Goal: Task Accomplishment & Management: Manage account settings

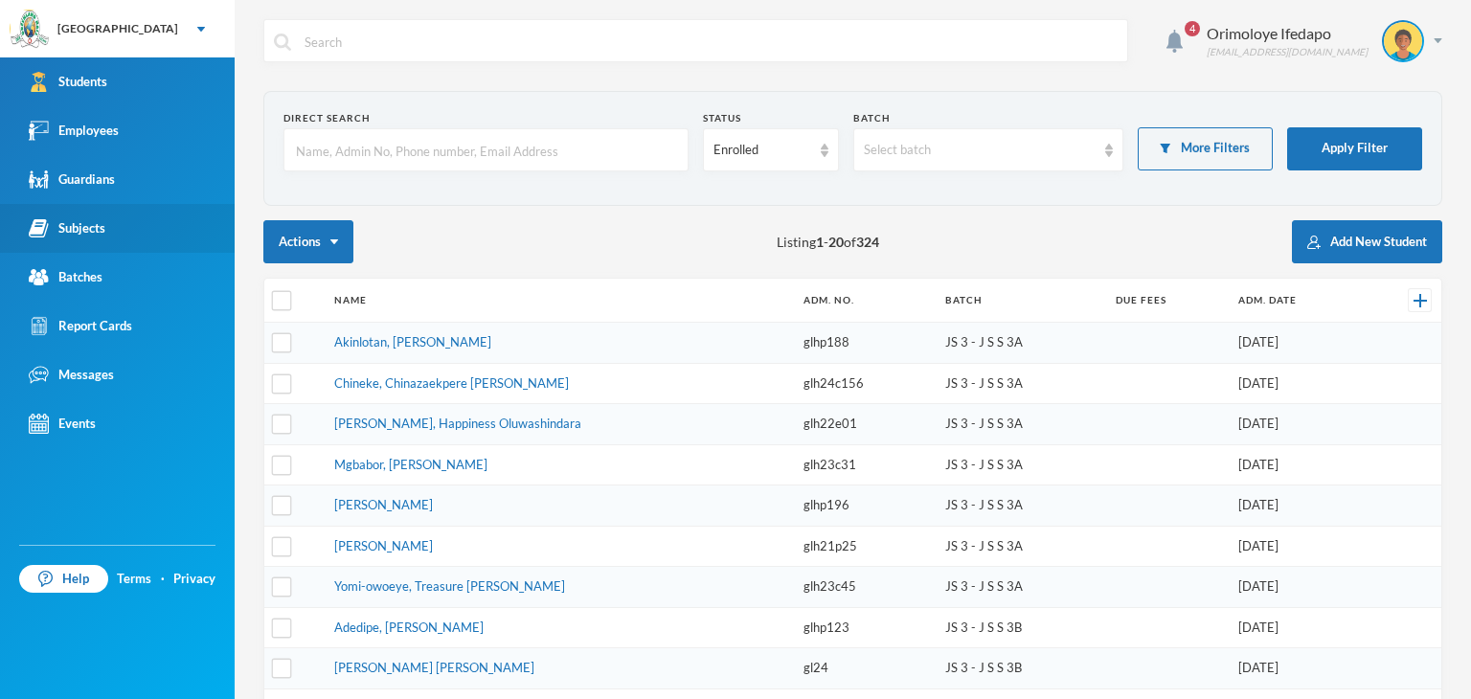
click at [106, 219] on link "Subjects" at bounding box center [117, 228] width 235 height 49
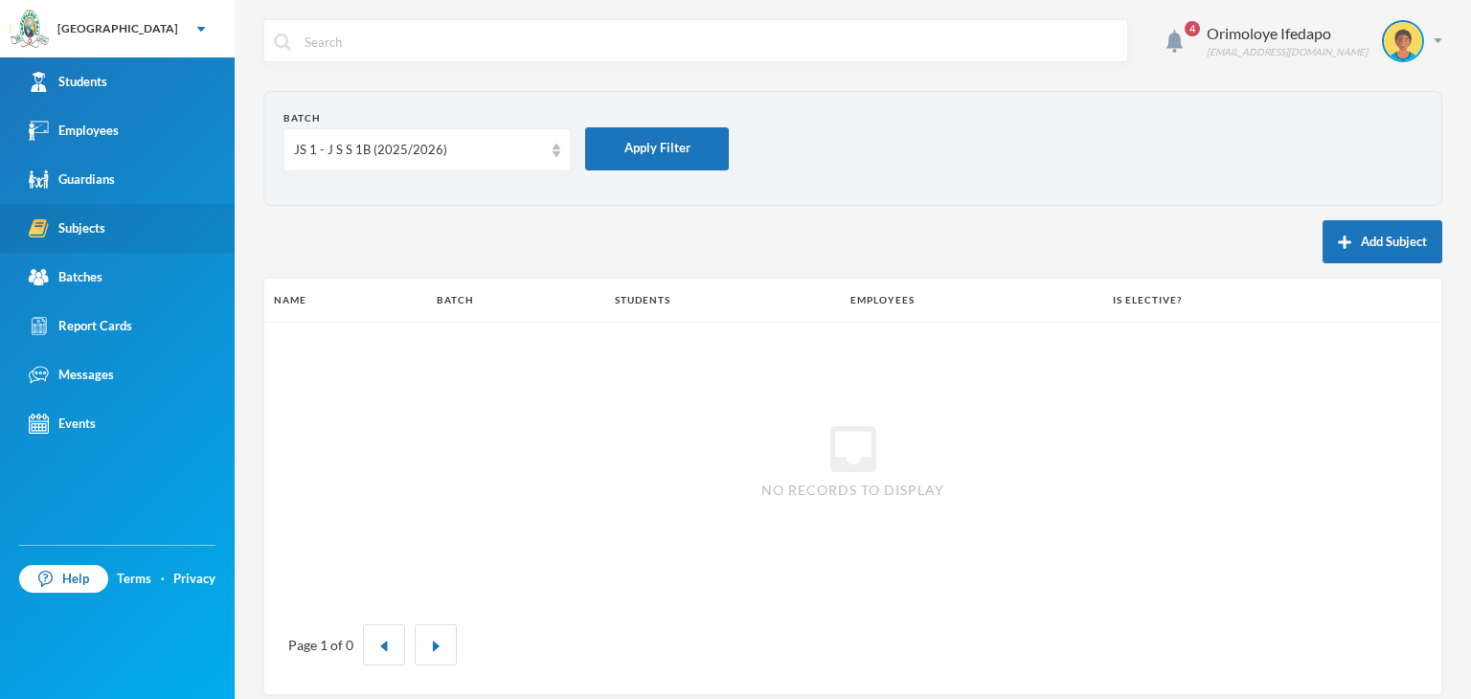
click at [92, 235] on div "Subjects" at bounding box center [67, 228] width 77 height 20
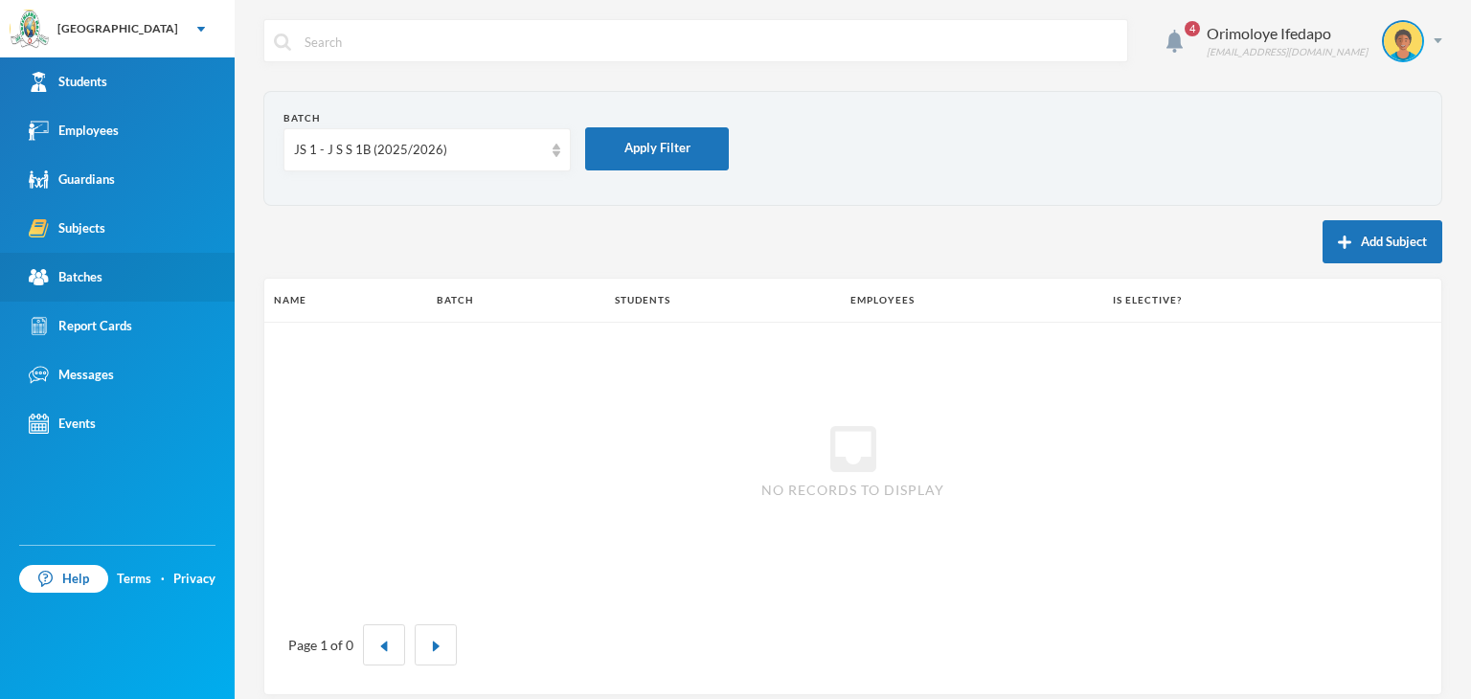
click at [101, 281] on div "Batches" at bounding box center [66, 277] width 74 height 20
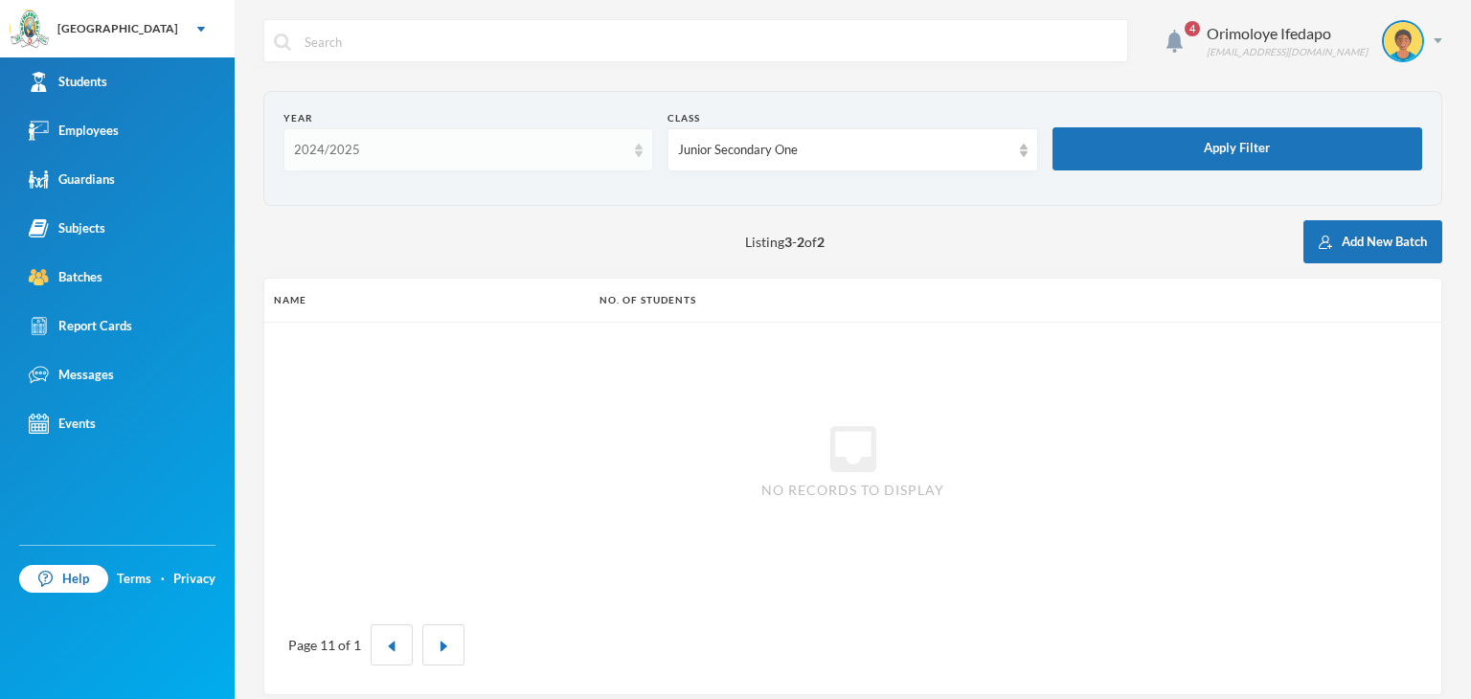
click at [448, 152] on div "2024/2025" at bounding box center [459, 150] width 331 height 19
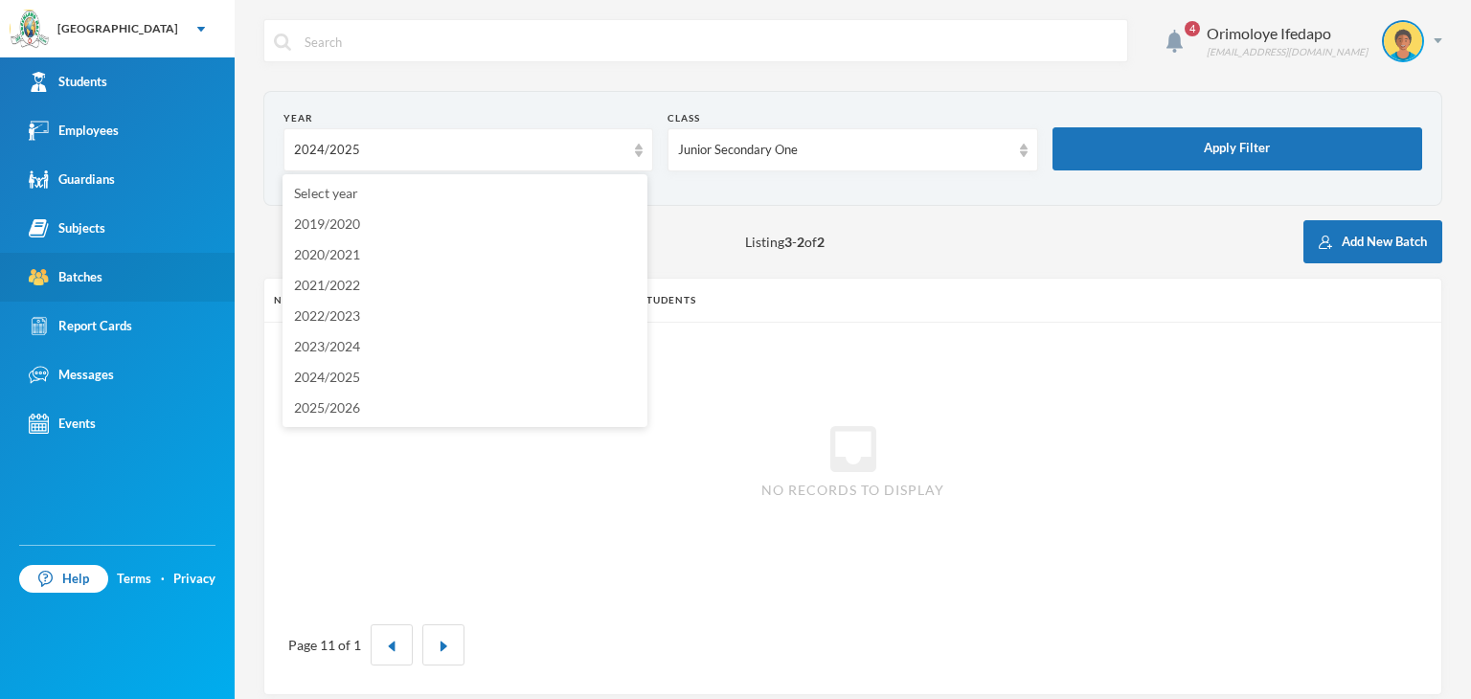
click at [93, 283] on div "Batches" at bounding box center [66, 277] width 74 height 20
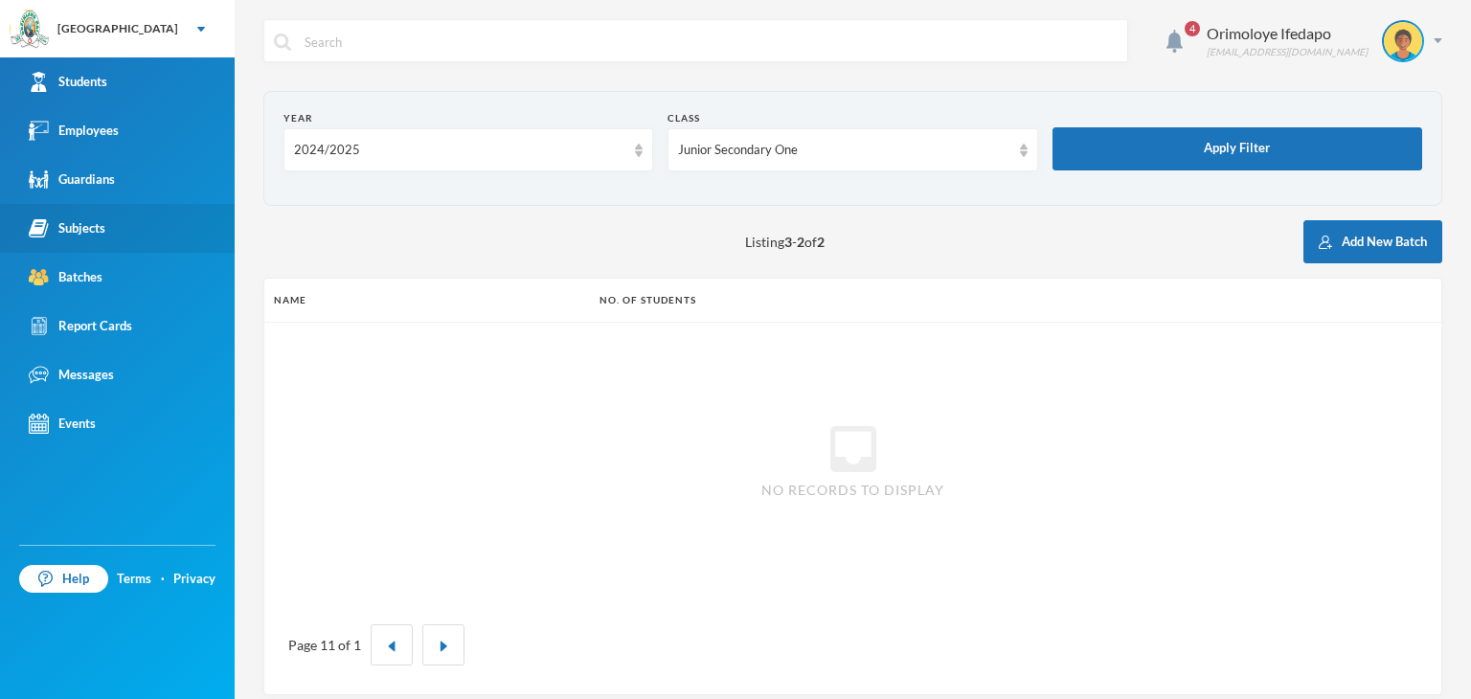
click at [87, 227] on div "Subjects" at bounding box center [67, 228] width 77 height 20
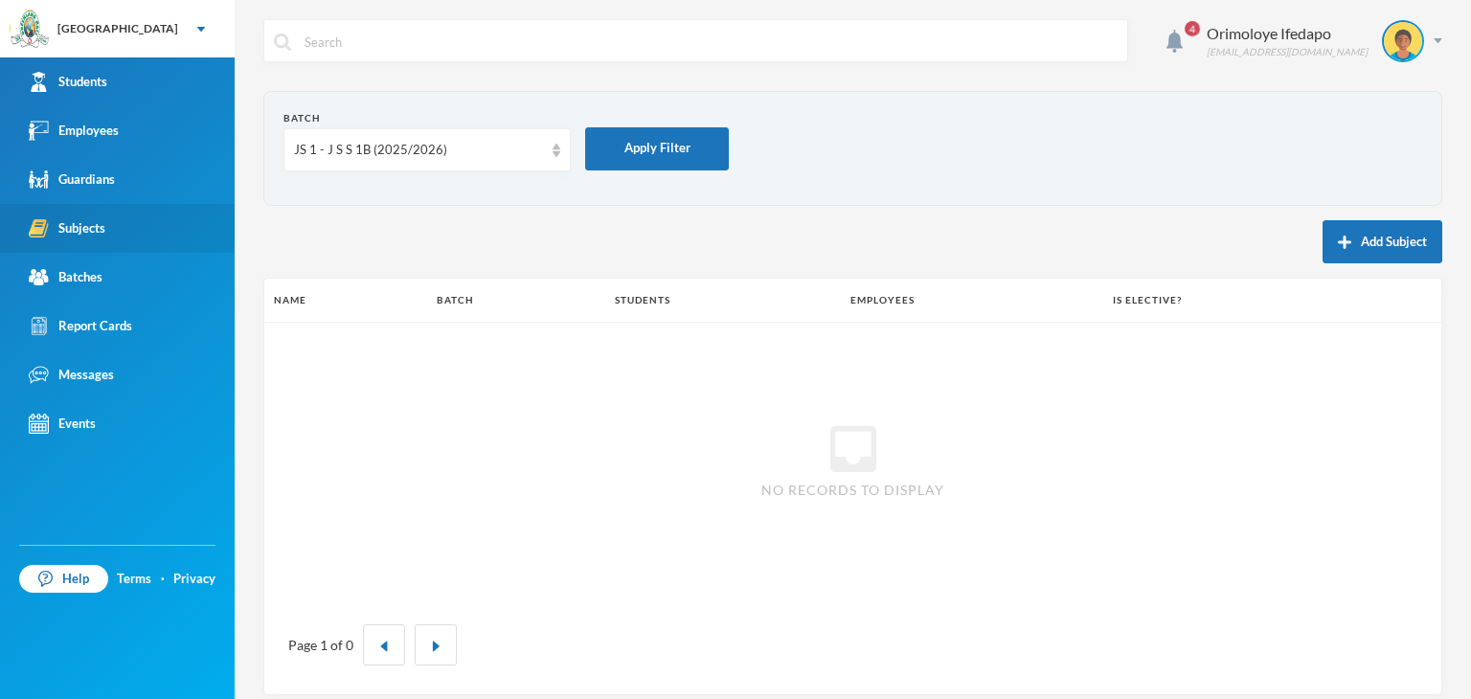
click at [105, 224] on link "Subjects" at bounding box center [117, 228] width 235 height 49
click at [325, 166] on div "JS 1 - J S S 1B (2025/2026)" at bounding box center [426, 149] width 287 height 43
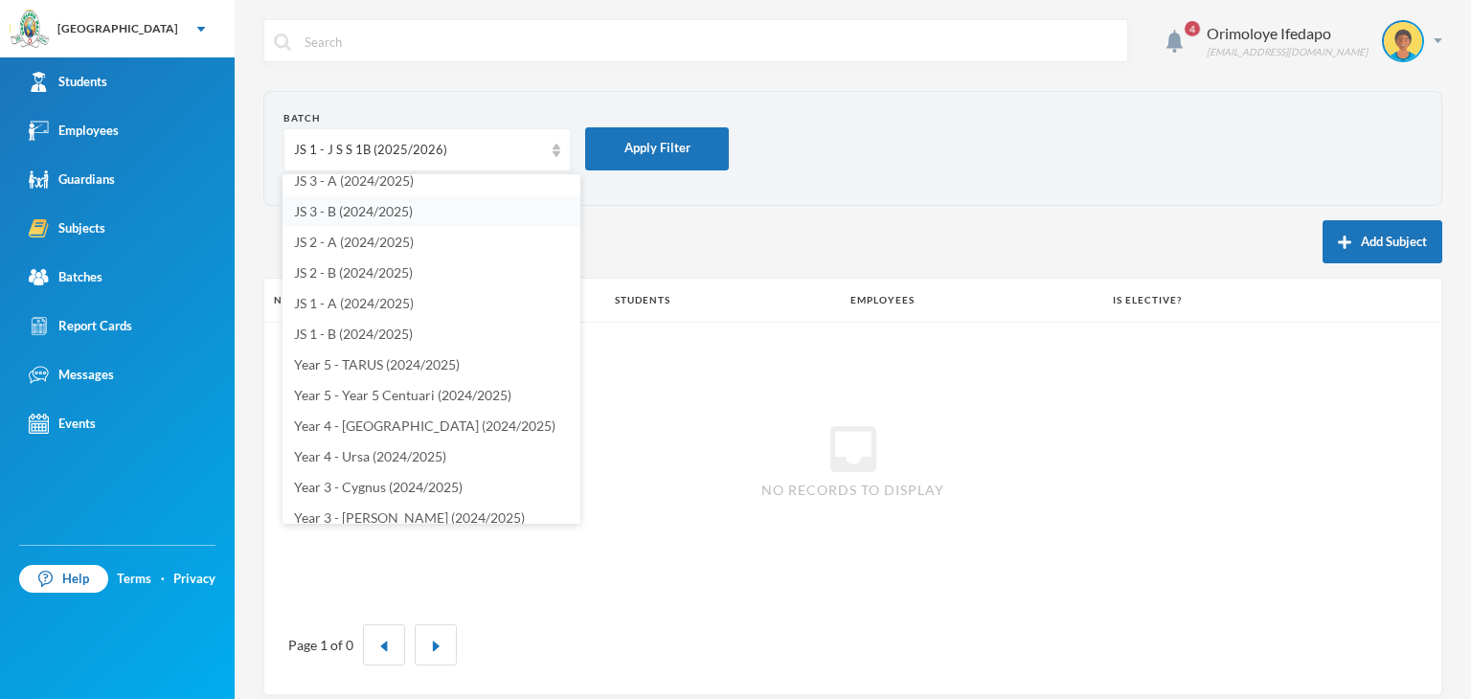
scroll to position [1149, 0]
click at [408, 332] on span "JS 1 - B (2024/2025)" at bounding box center [353, 331] width 119 height 16
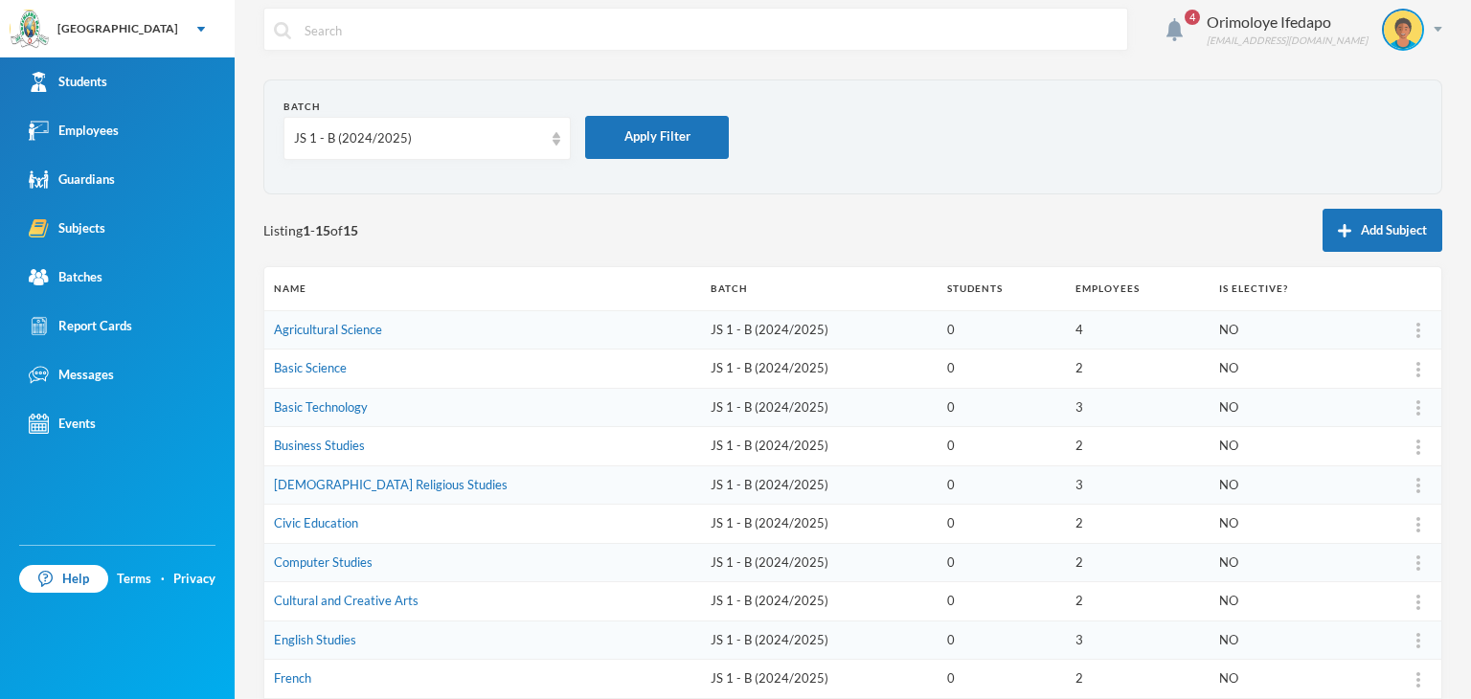
scroll to position [0, 0]
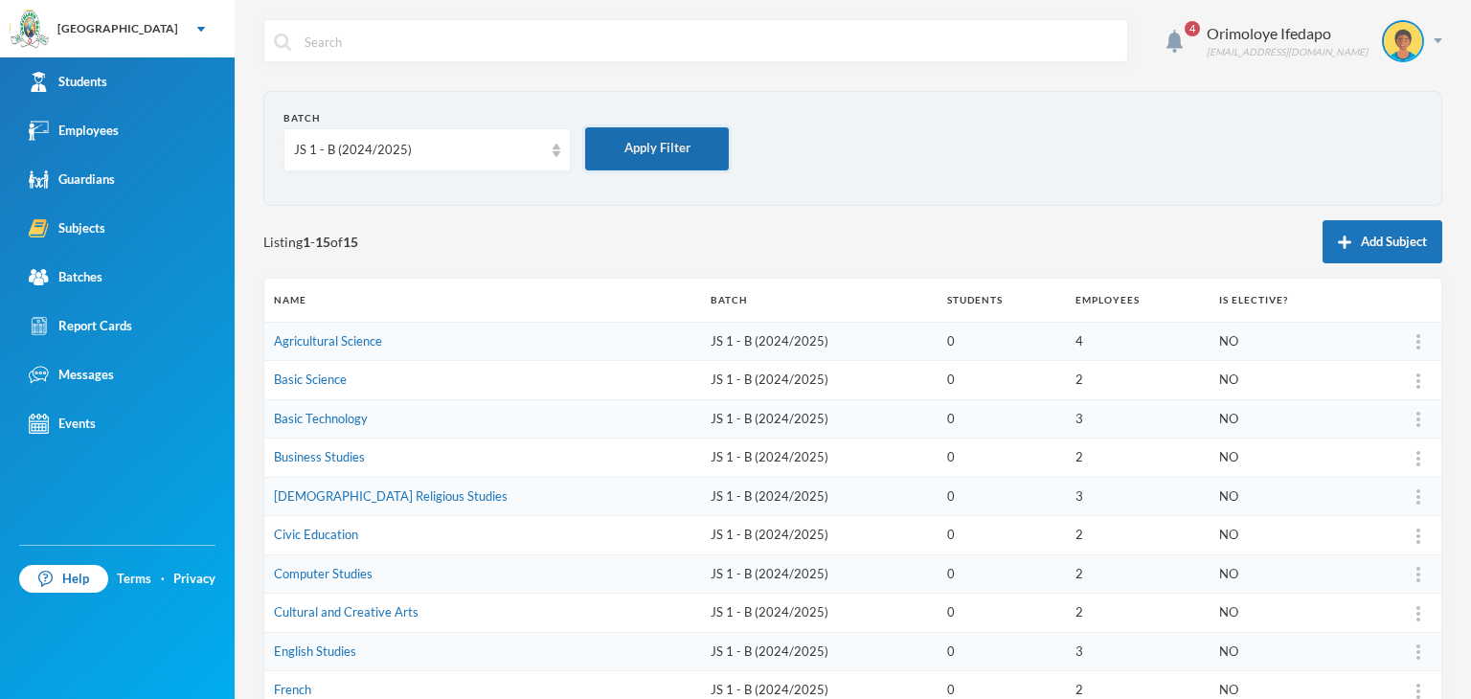
click at [612, 147] on button "Apply Filter" at bounding box center [657, 148] width 144 height 43
click at [458, 150] on div "JS 1 - B (2024/2025)" at bounding box center [418, 150] width 249 height 19
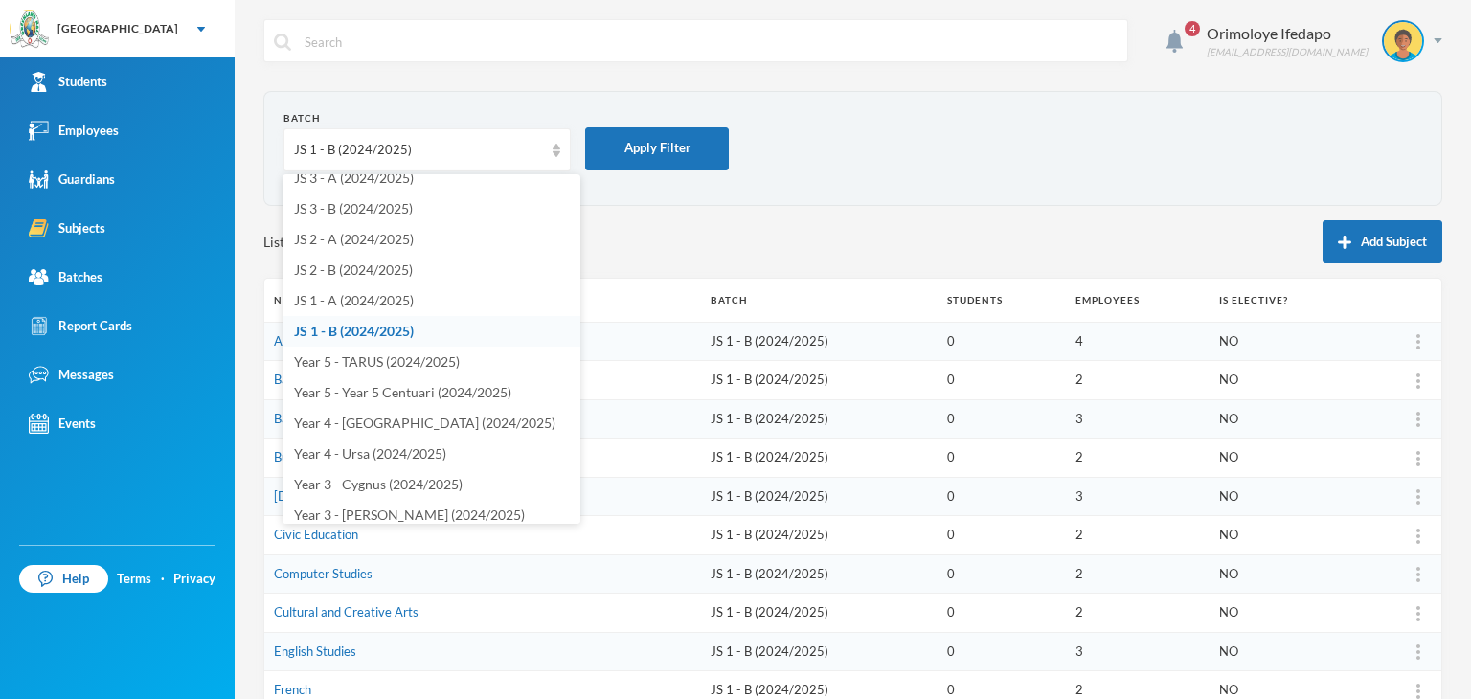
scroll to position [1138, 0]
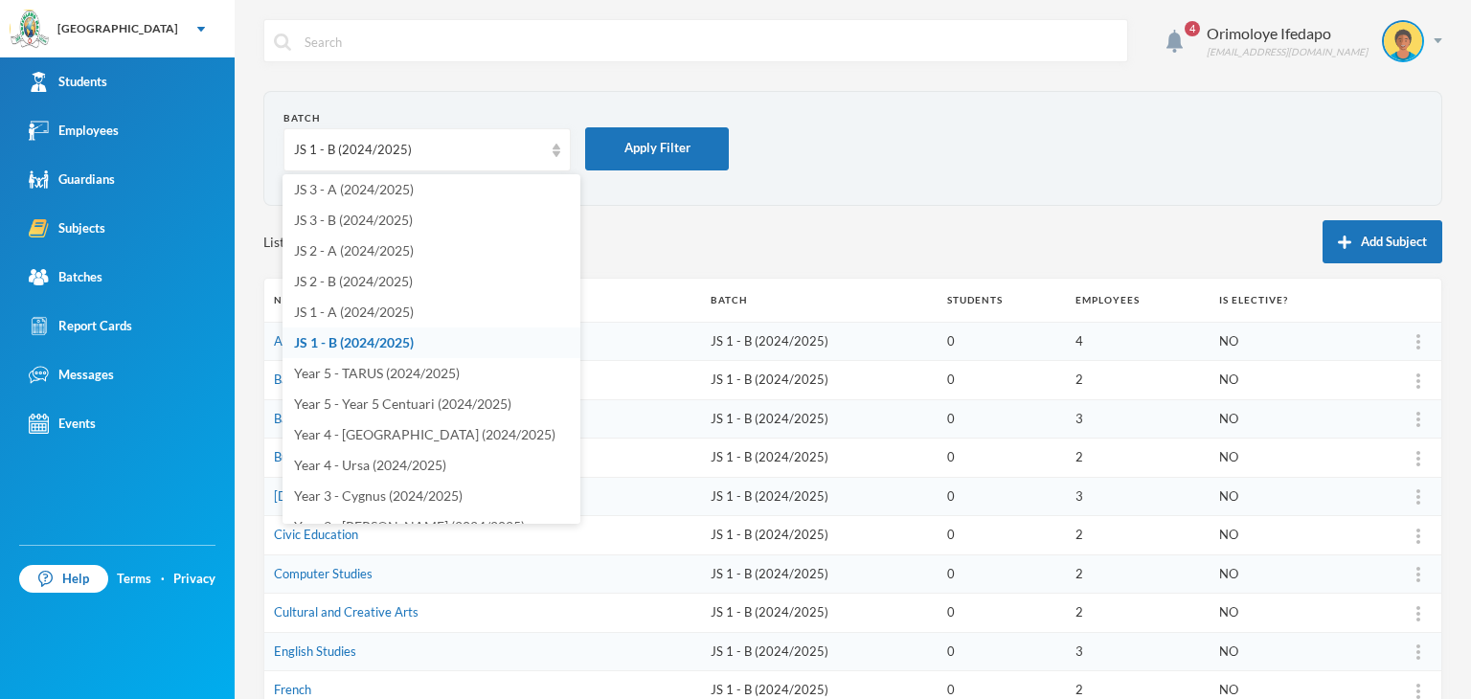
click at [918, 221] on div "Listing 1 - 15 of 15 Add Subject" at bounding box center [852, 241] width 1179 height 43
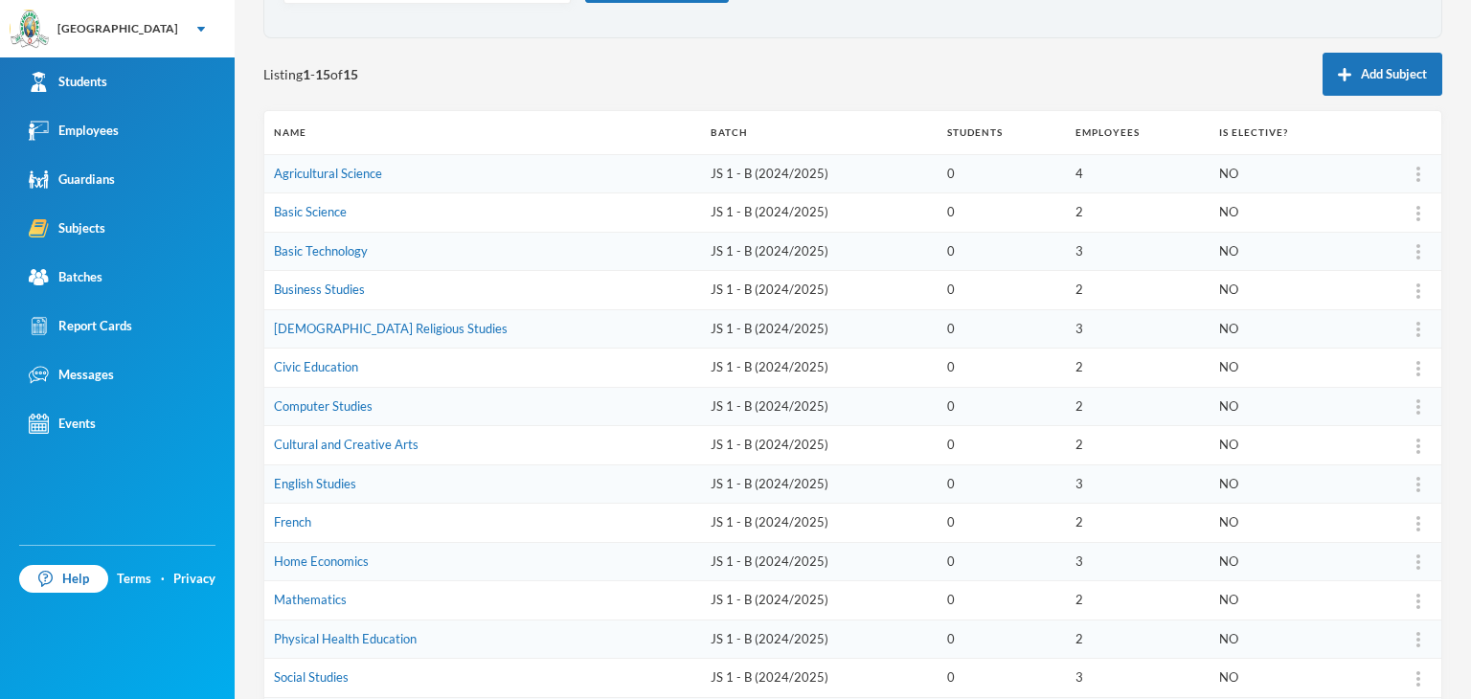
scroll to position [32, 0]
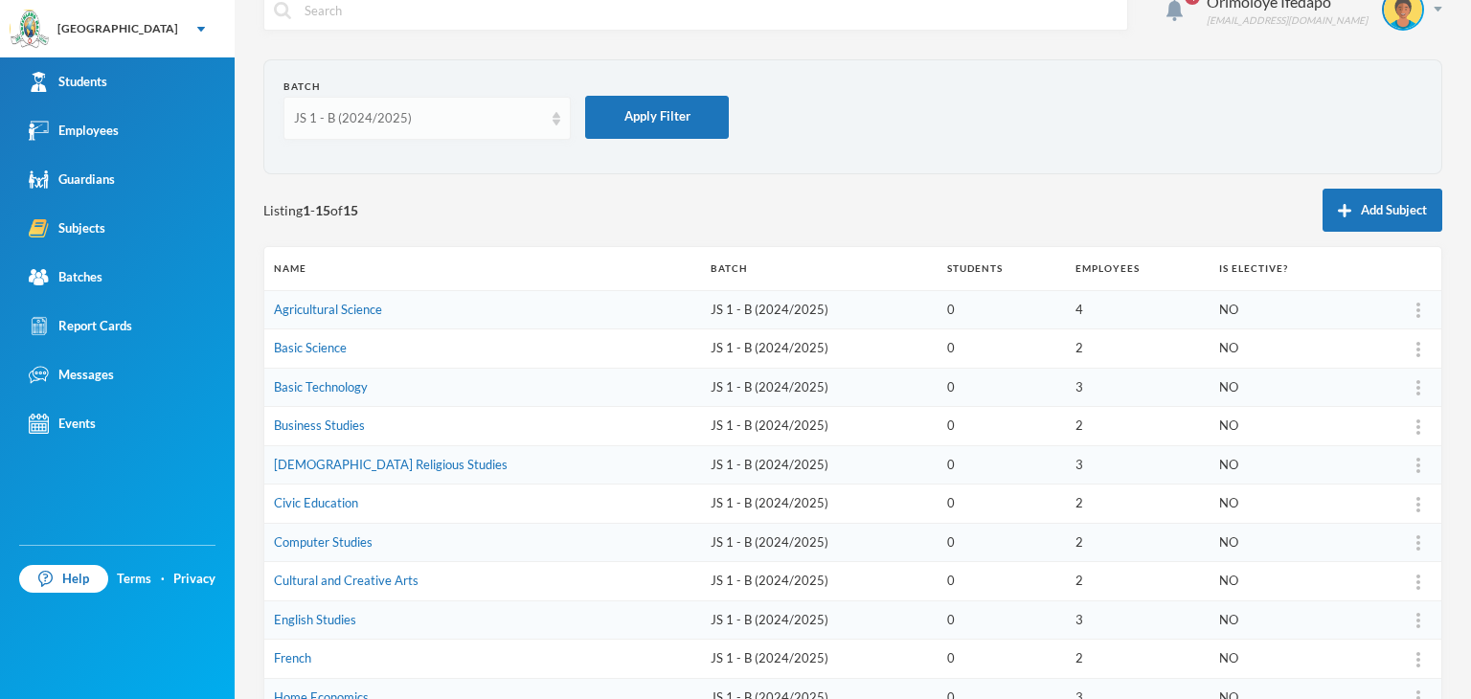
click at [403, 118] on div "JS 1 - B (2024/2025)" at bounding box center [418, 118] width 249 height 19
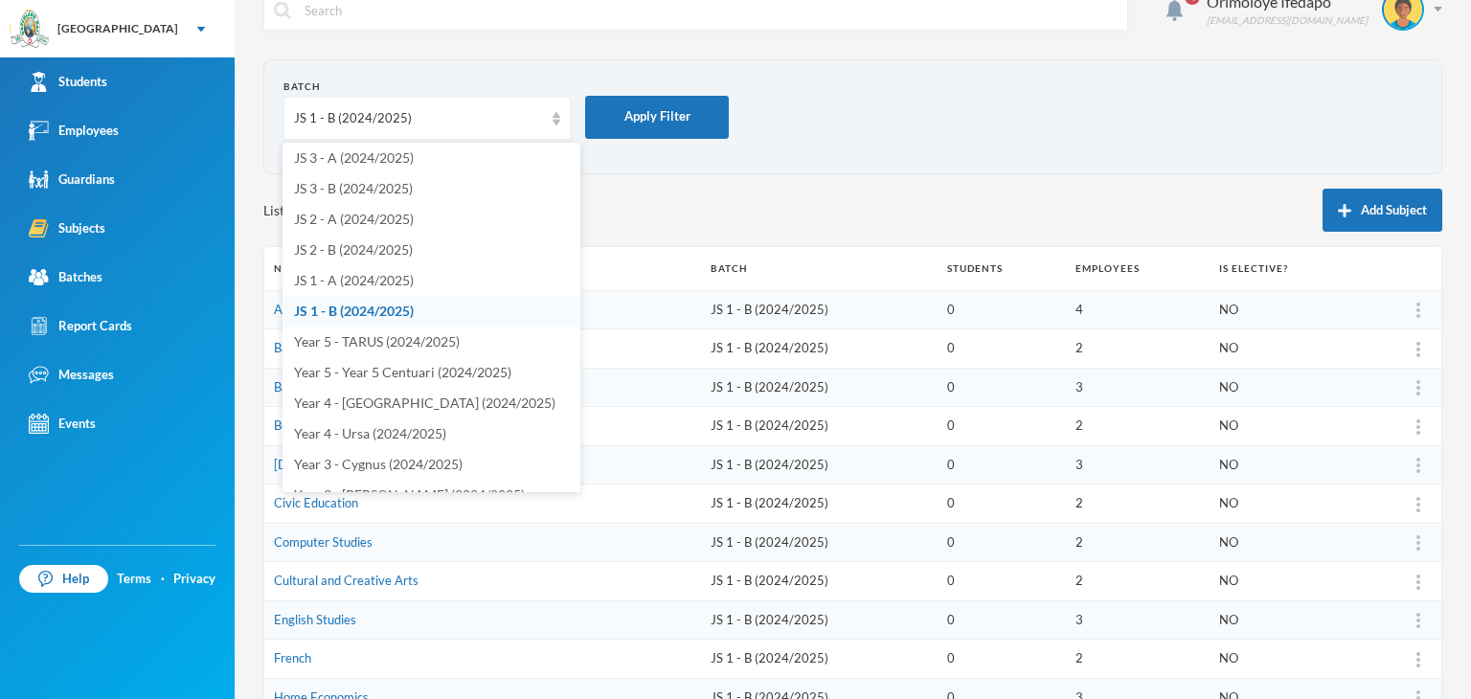
click at [395, 307] on span "JS 1 - B (2024/2025)" at bounding box center [354, 311] width 120 height 16
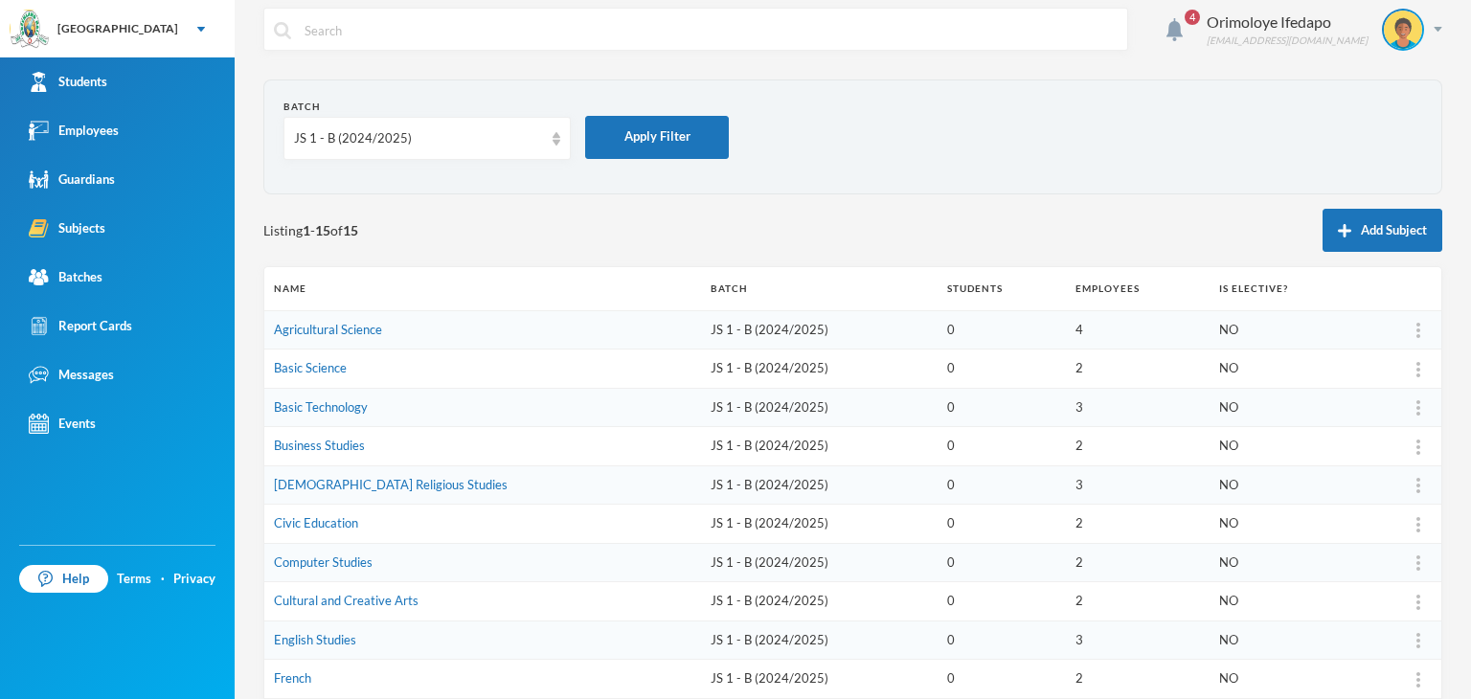
scroll to position [0, 0]
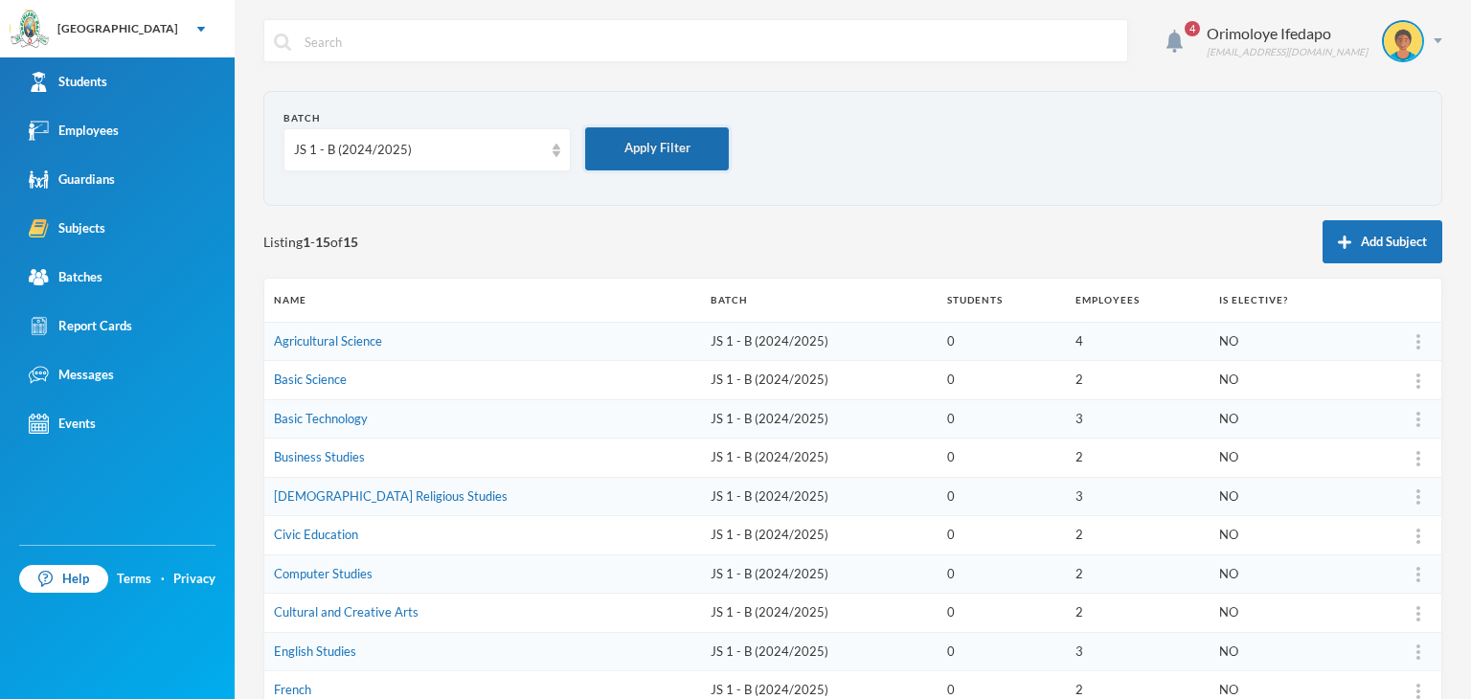
click at [634, 138] on button "Apply Filter" at bounding box center [657, 148] width 144 height 43
click at [1381, 232] on button "Add Subject" at bounding box center [1383, 241] width 120 height 43
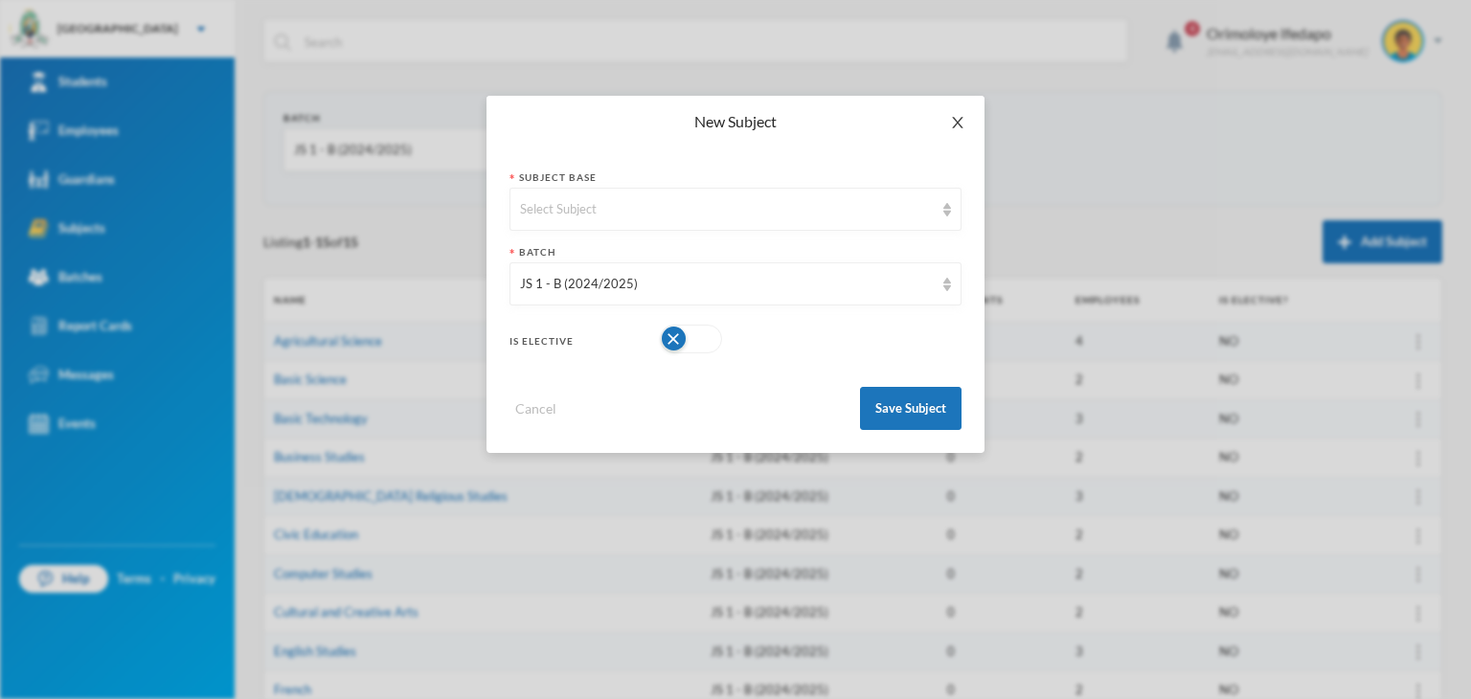
click at [961, 122] on icon "icon: close" at bounding box center [957, 122] width 15 height 15
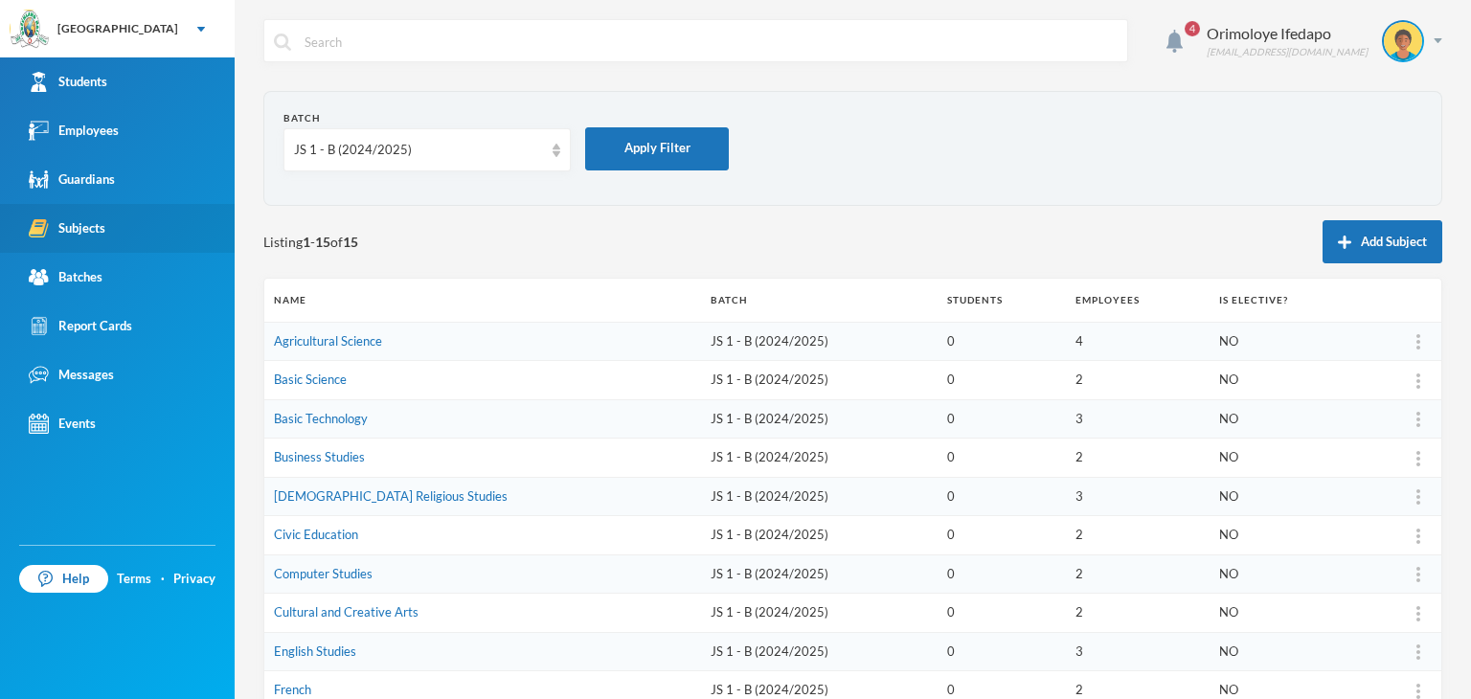
click at [109, 222] on link "Subjects" at bounding box center [117, 228] width 235 height 49
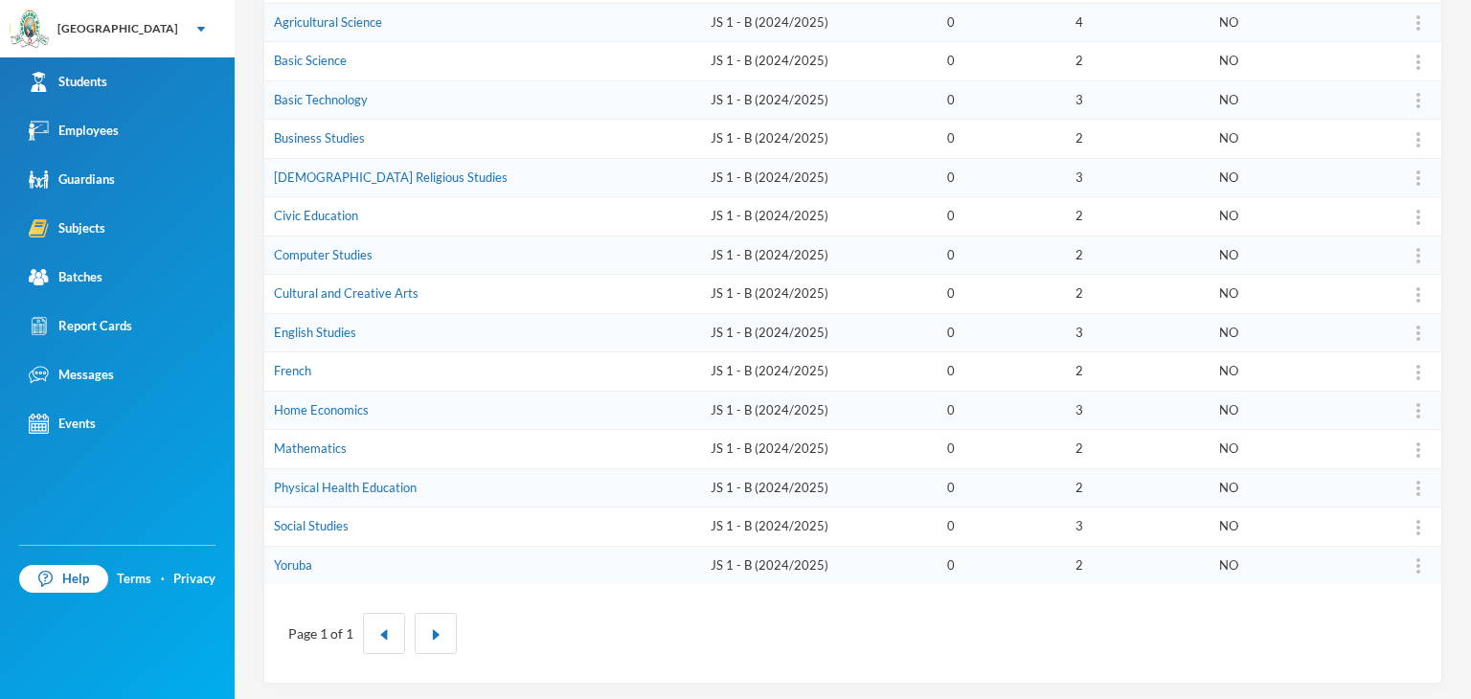
scroll to position [32, 0]
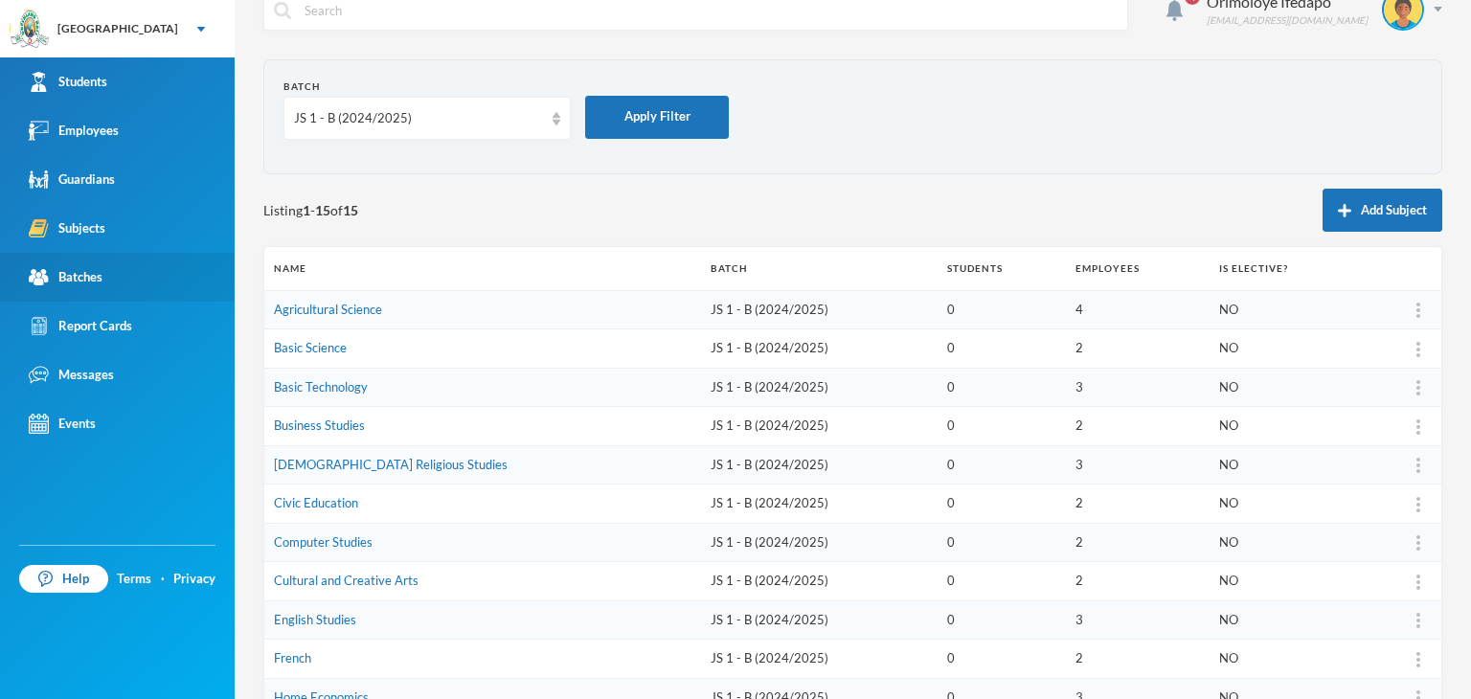
click at [95, 277] on div "Batches" at bounding box center [66, 277] width 74 height 20
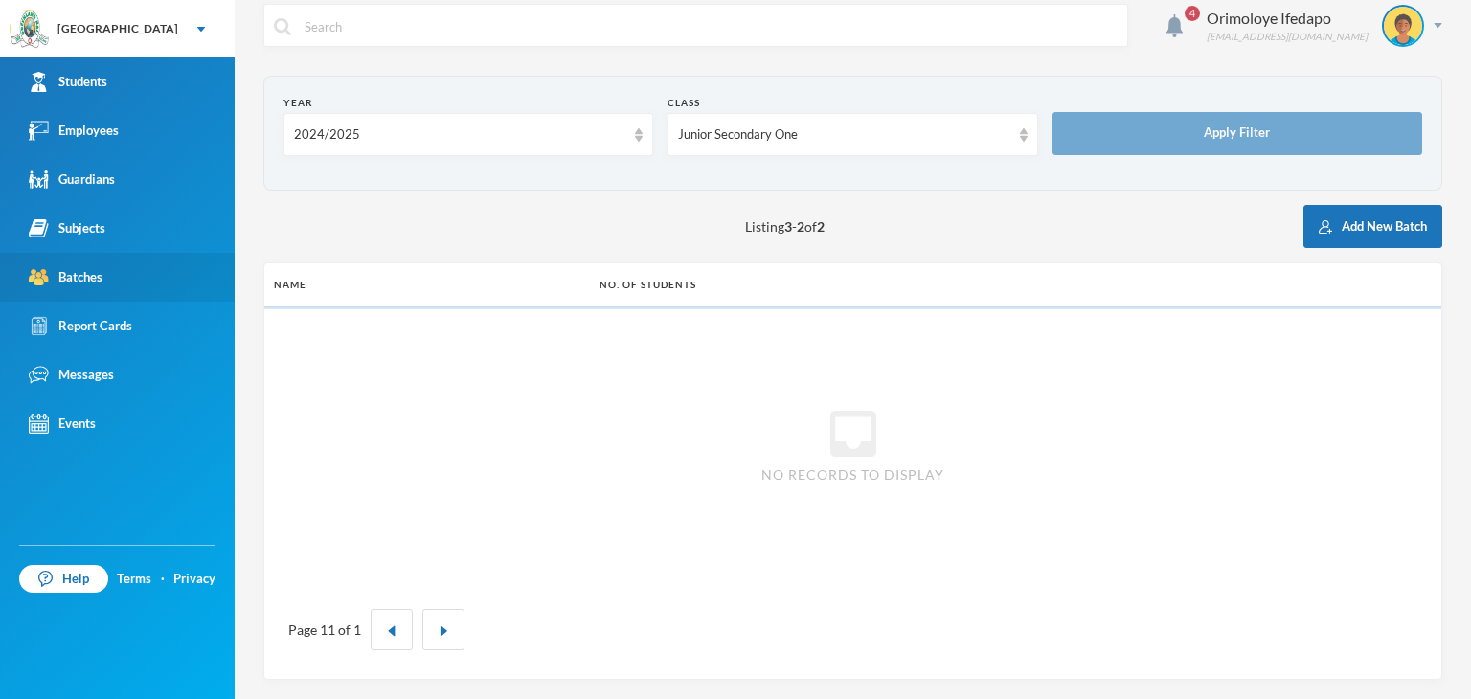
scroll to position [13, 0]
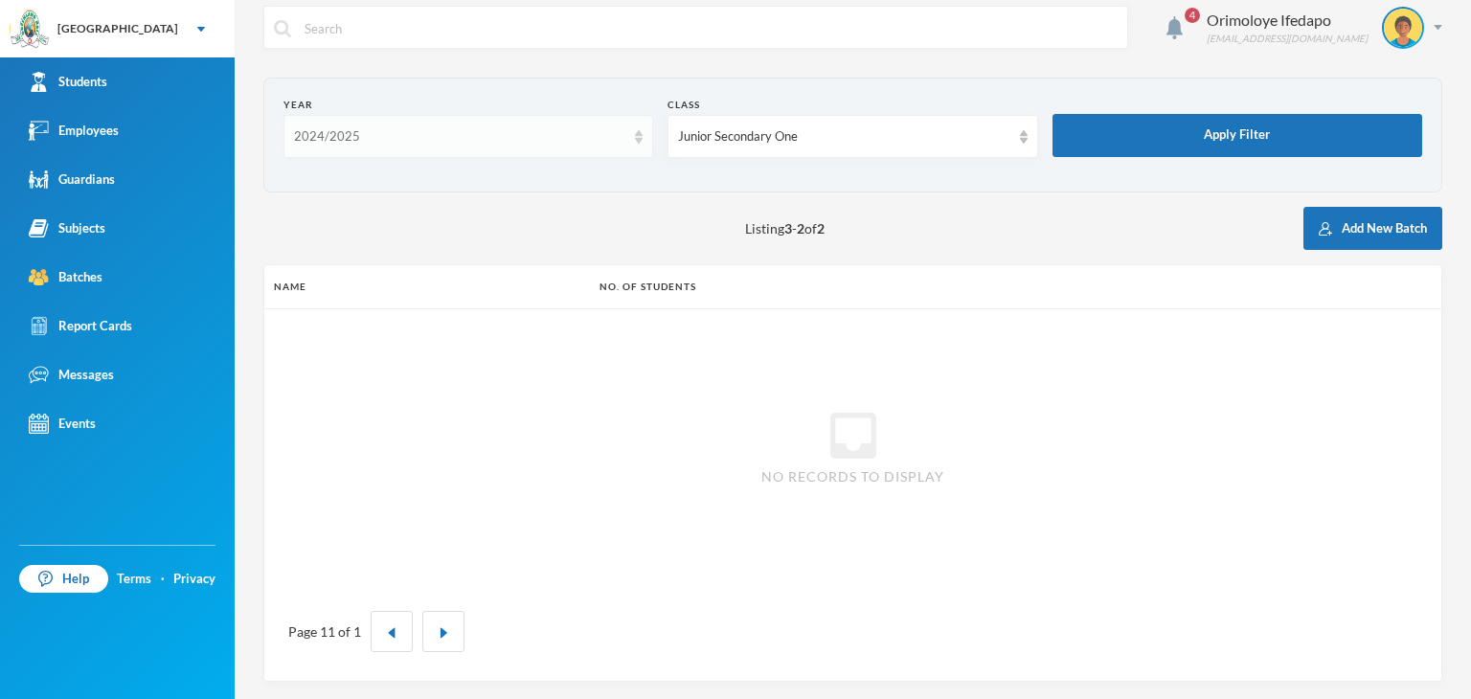
click at [381, 131] on div "2024/2025" at bounding box center [459, 136] width 331 height 19
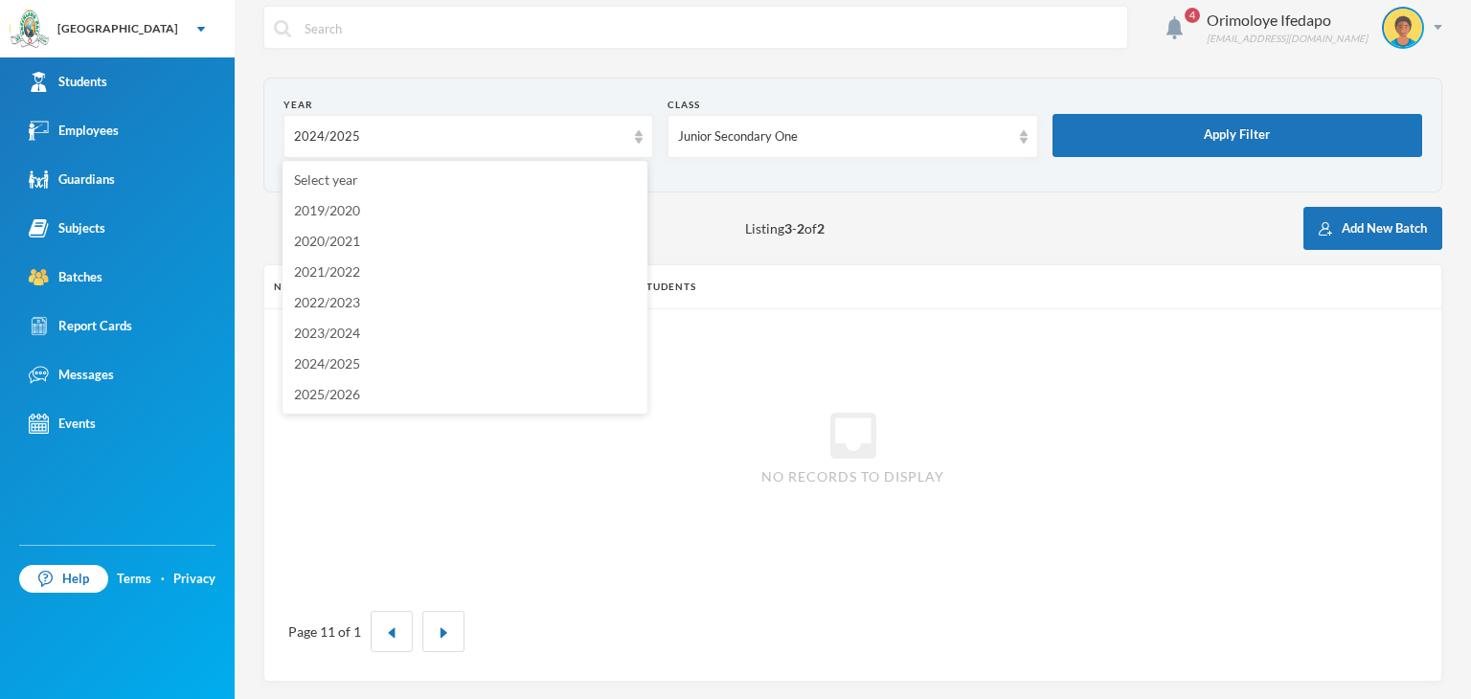
click at [1183, 207] on div "Listing 3 - 2 of 2 Add New Batch" at bounding box center [852, 228] width 1179 height 43
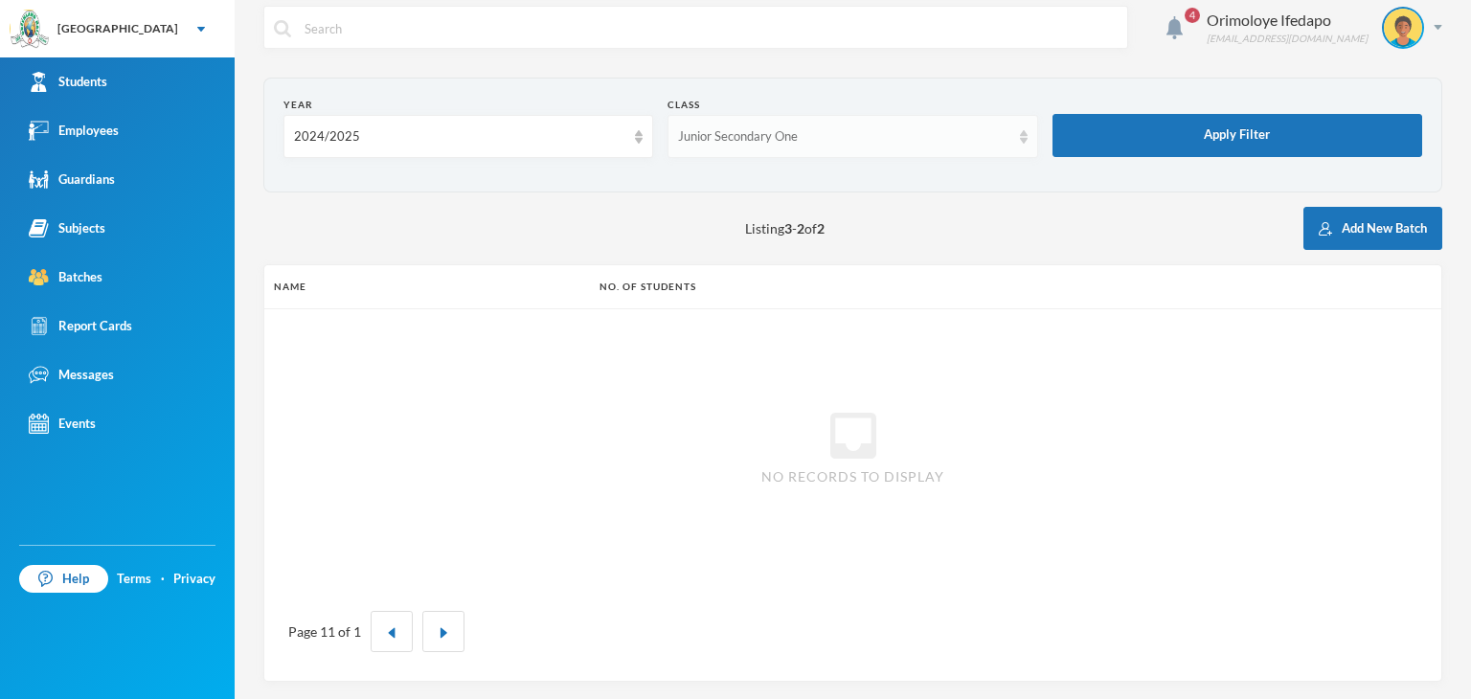
click at [906, 133] on div "Junior Secondary One" at bounding box center [843, 136] width 331 height 19
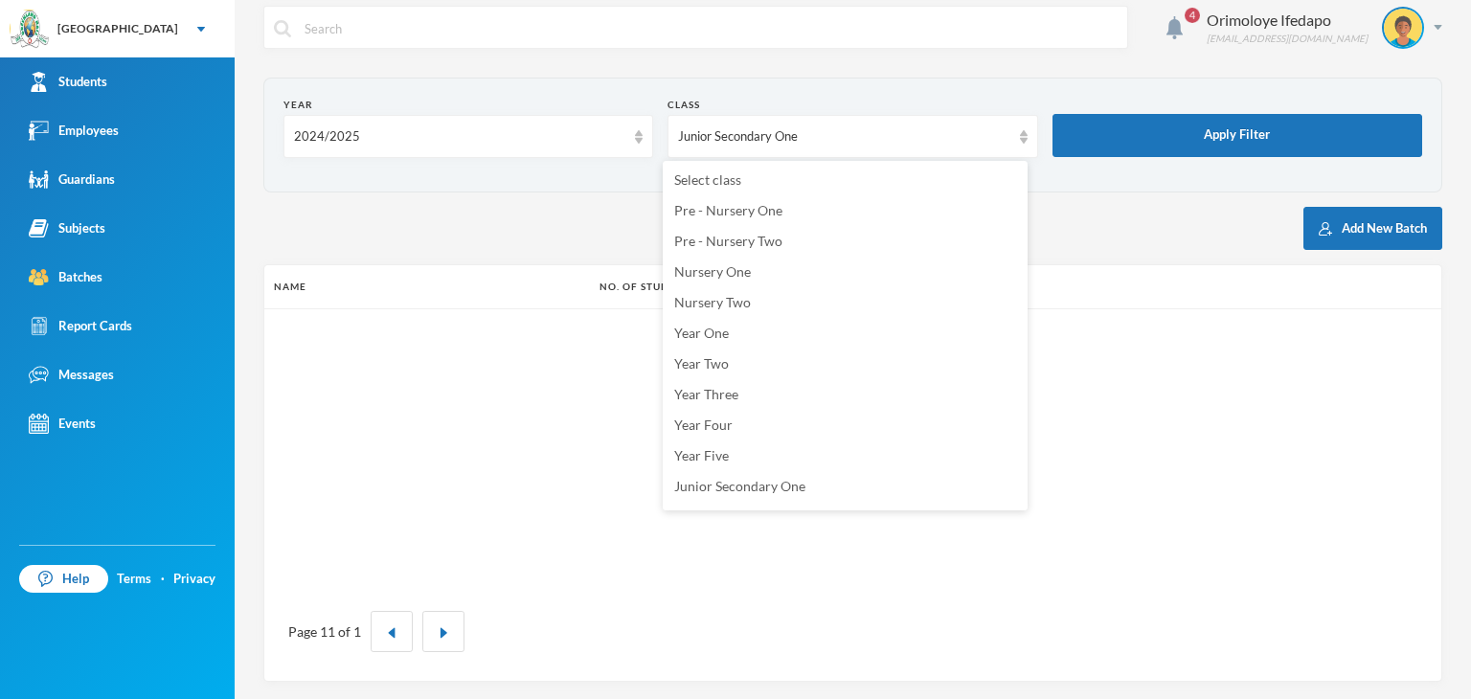
click at [1161, 222] on div "Listing 3 - 2 of 2 Add New Batch" at bounding box center [852, 228] width 1179 height 43
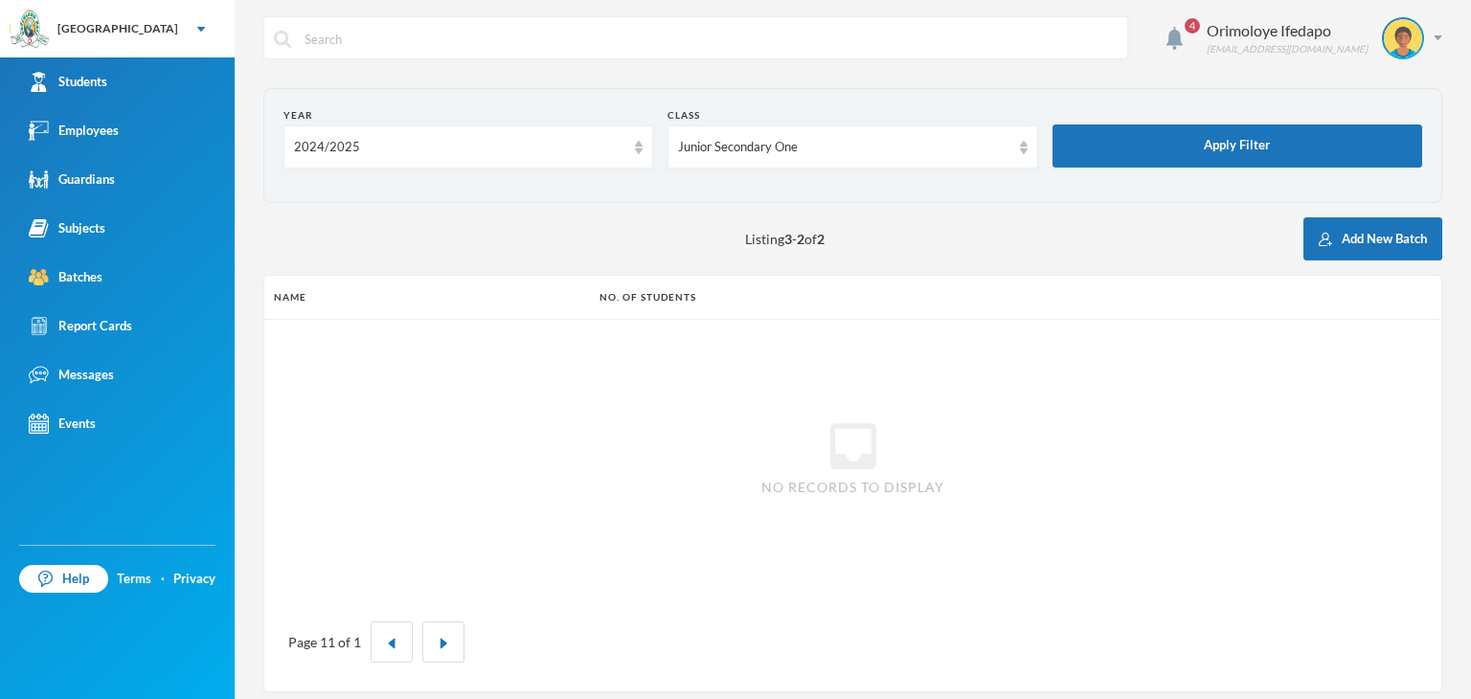
scroll to position [0, 0]
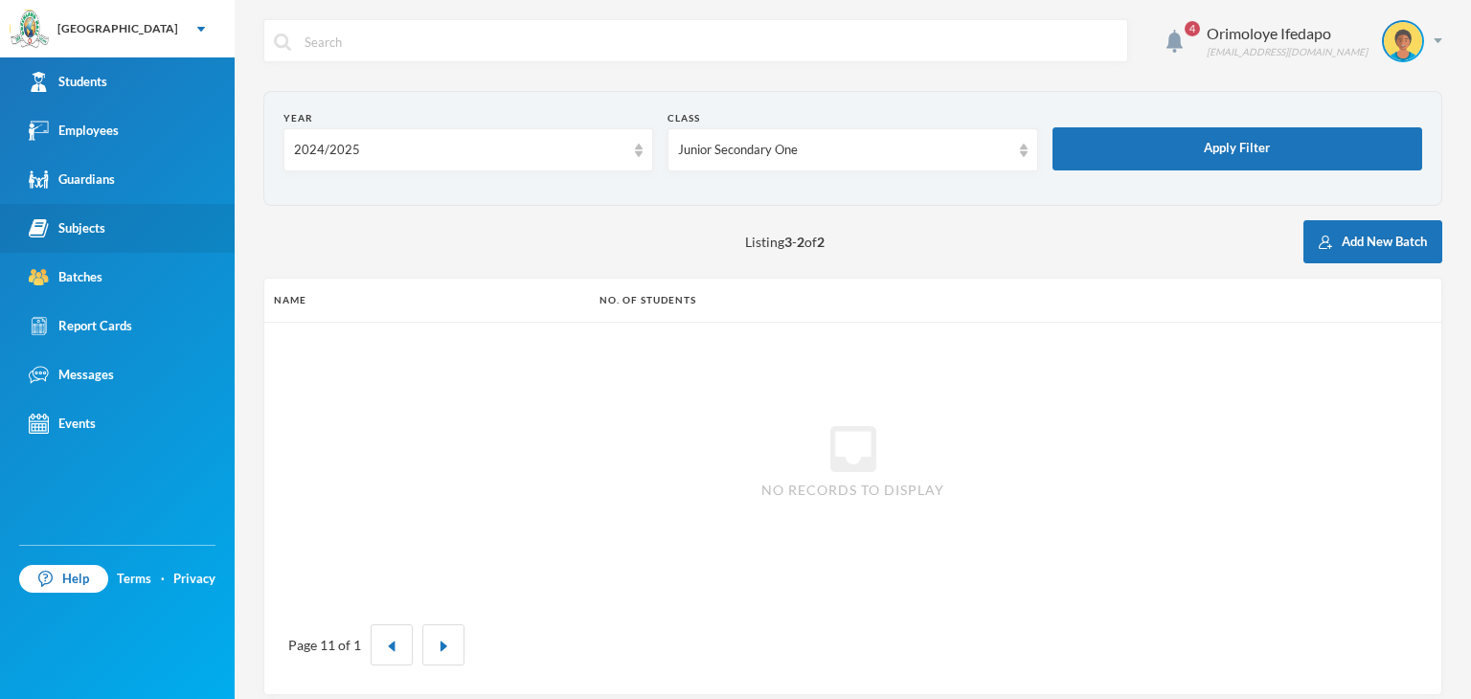
click at [86, 227] on div "Subjects" at bounding box center [67, 228] width 77 height 20
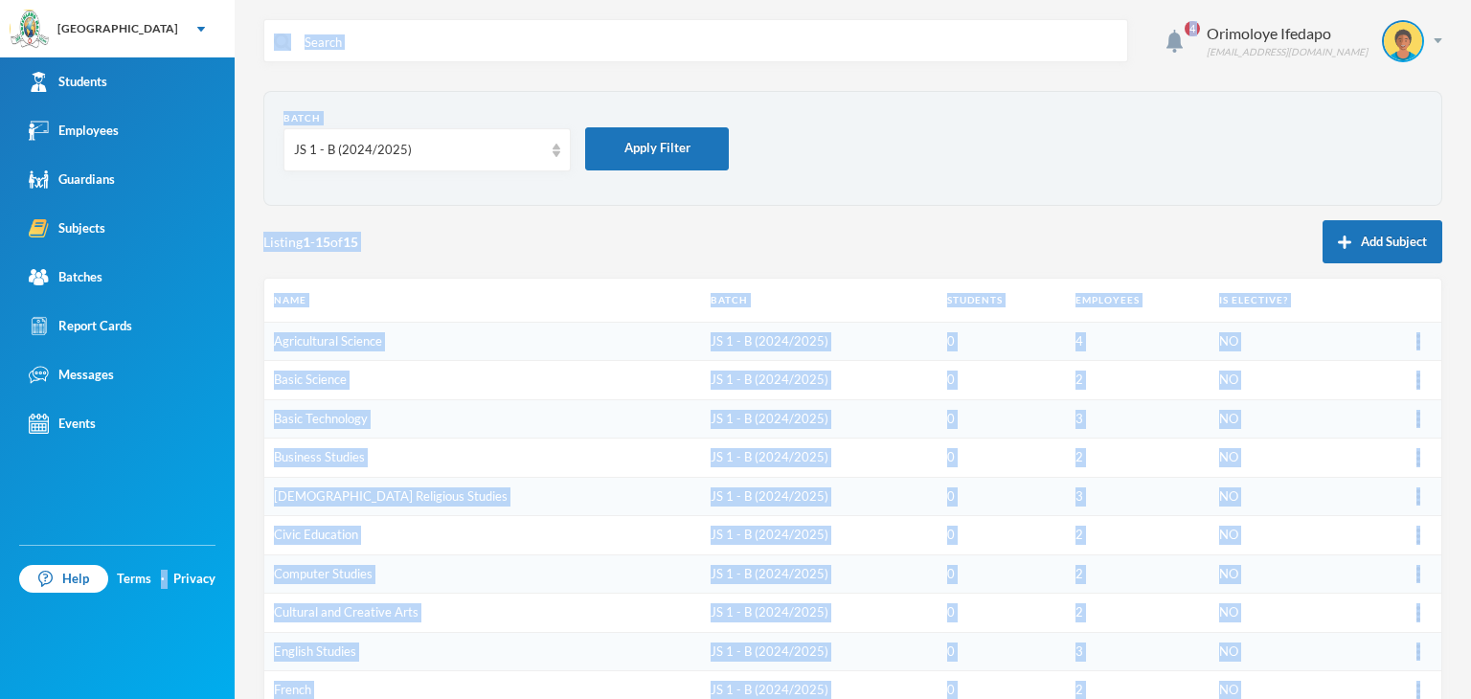
click at [945, 172] on form "Batch JS 1 - B (2024/2025) Apply Filter" at bounding box center [852, 148] width 1139 height 75
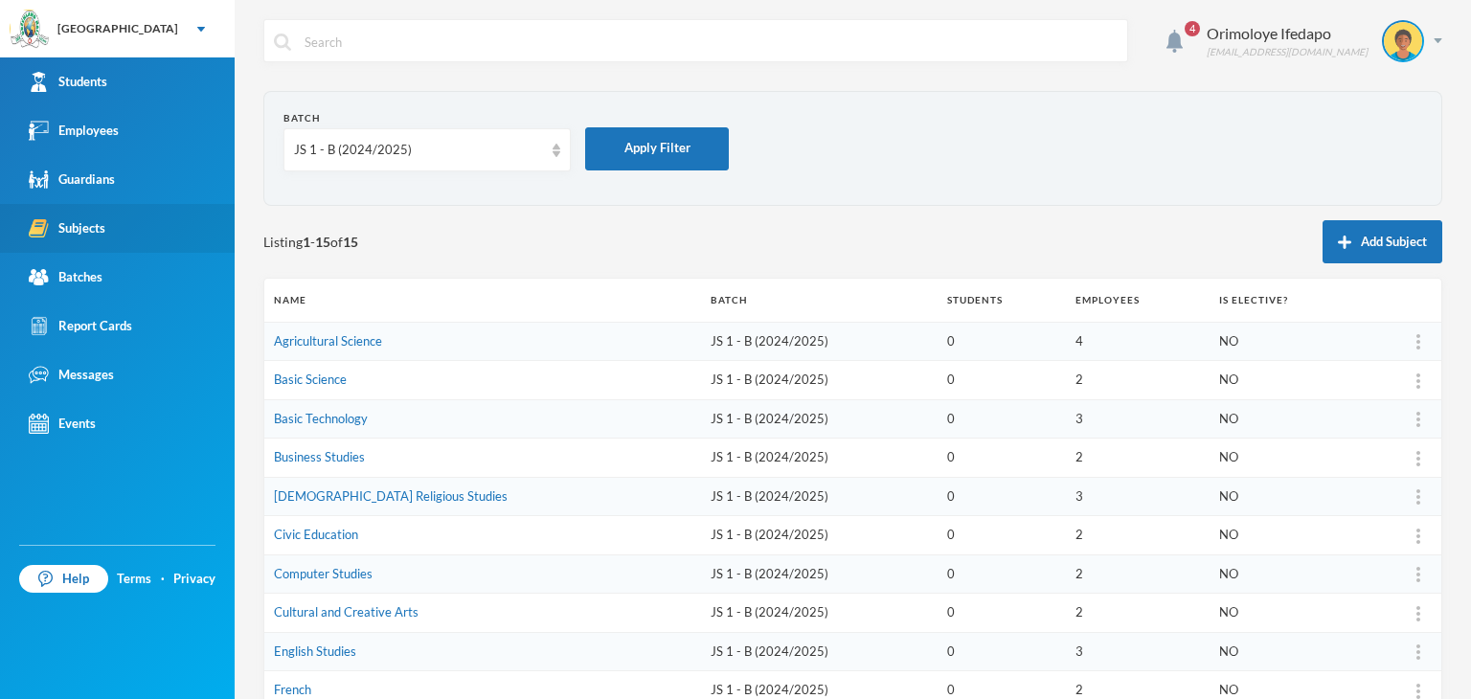
click at [95, 223] on div "Subjects" at bounding box center [67, 228] width 77 height 20
click at [347, 338] on link "Agricultural Science" at bounding box center [328, 340] width 108 height 15
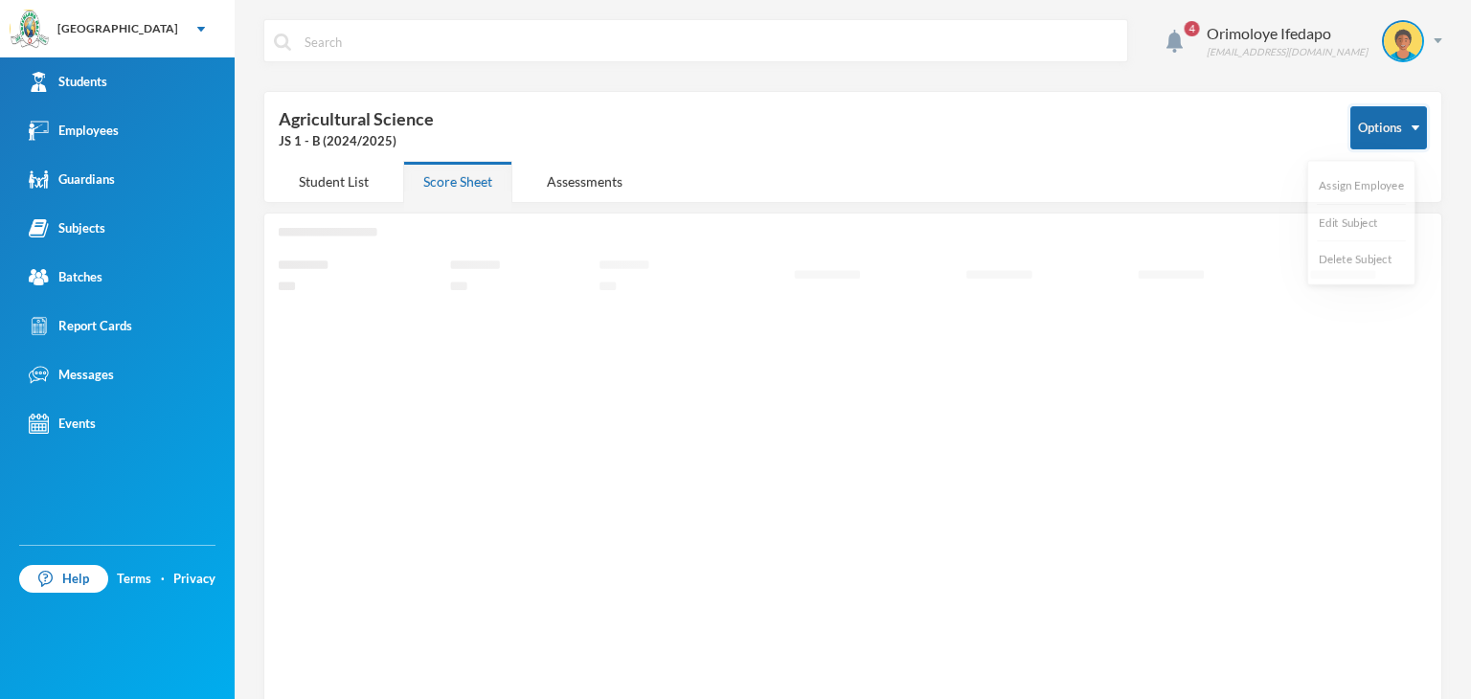
click at [1386, 124] on button "Options" at bounding box center [1388, 127] width 77 height 43
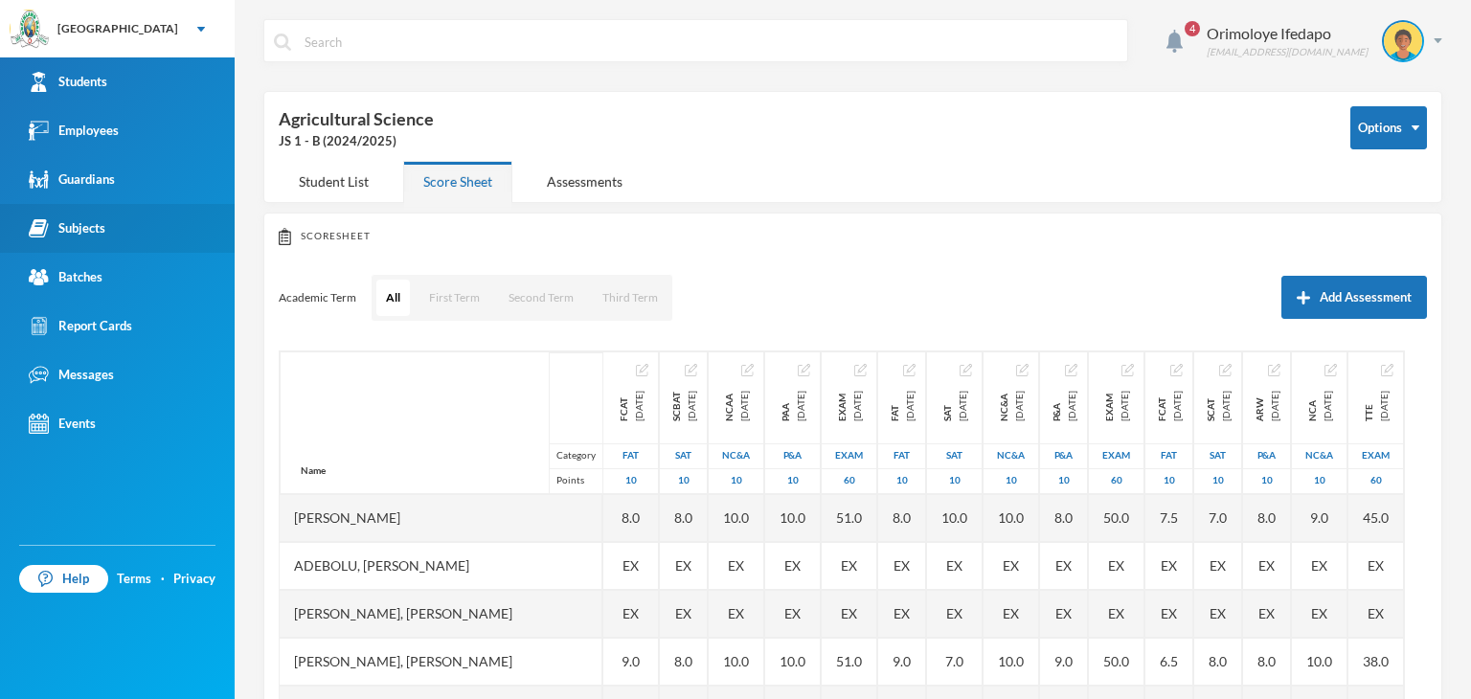
click at [98, 231] on div "Subjects" at bounding box center [67, 228] width 77 height 20
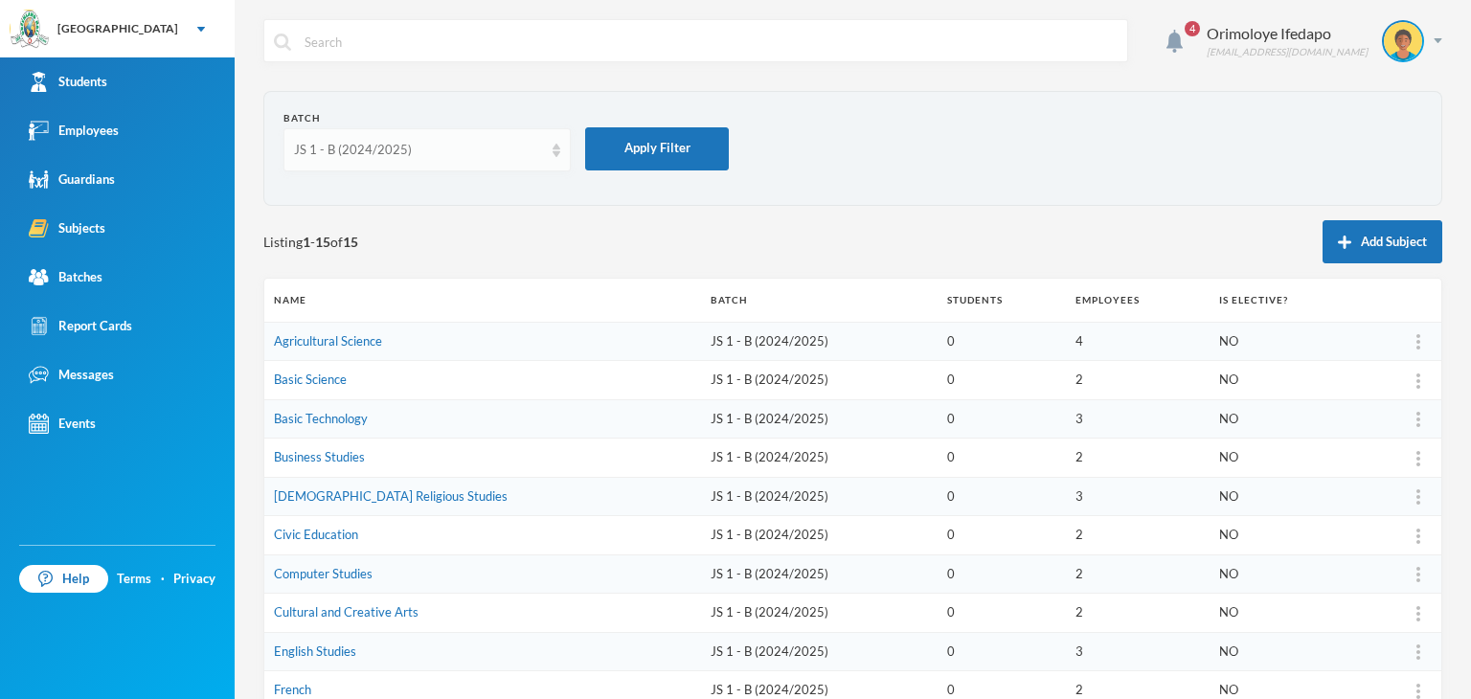
click at [387, 152] on div "JS 1 - B (2024/2025)" at bounding box center [418, 150] width 249 height 19
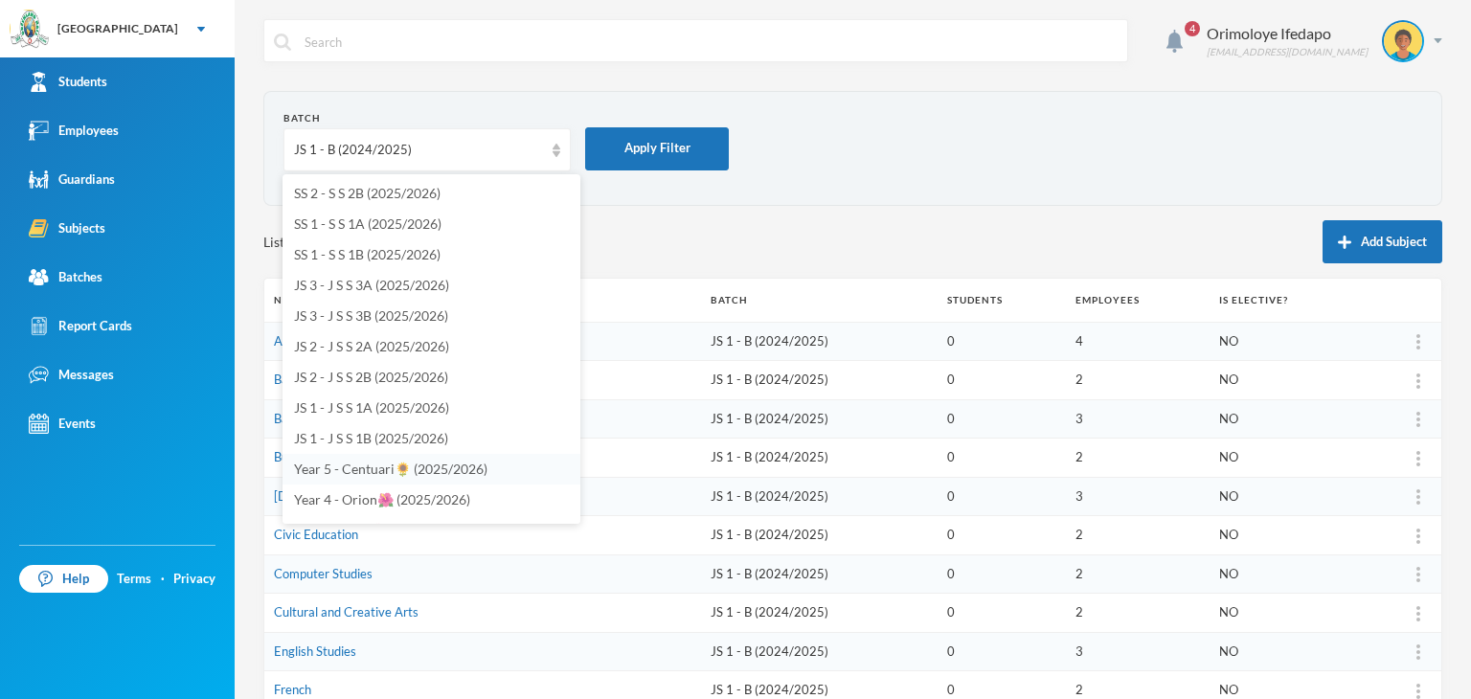
scroll to position [287, 0]
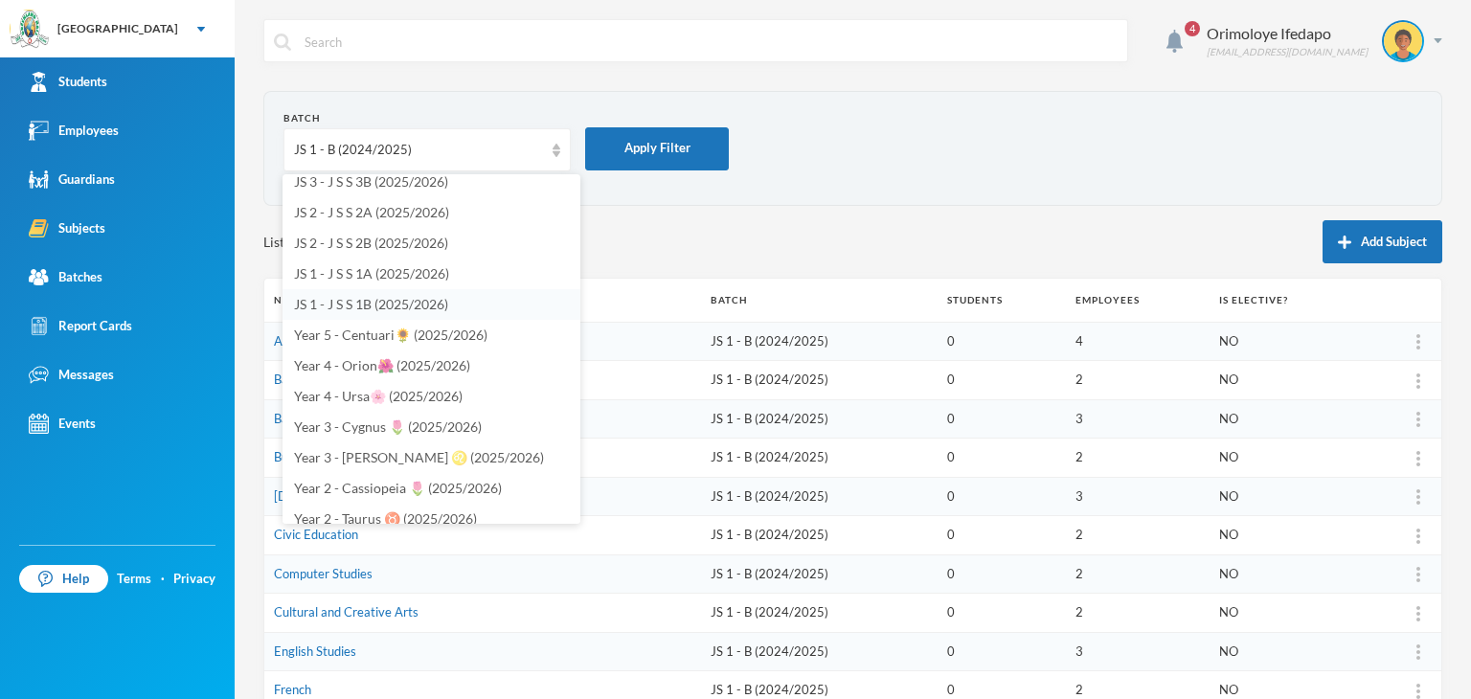
click at [392, 307] on span "JS 1 - J S S 1B (2025/2026)" at bounding box center [371, 304] width 154 height 16
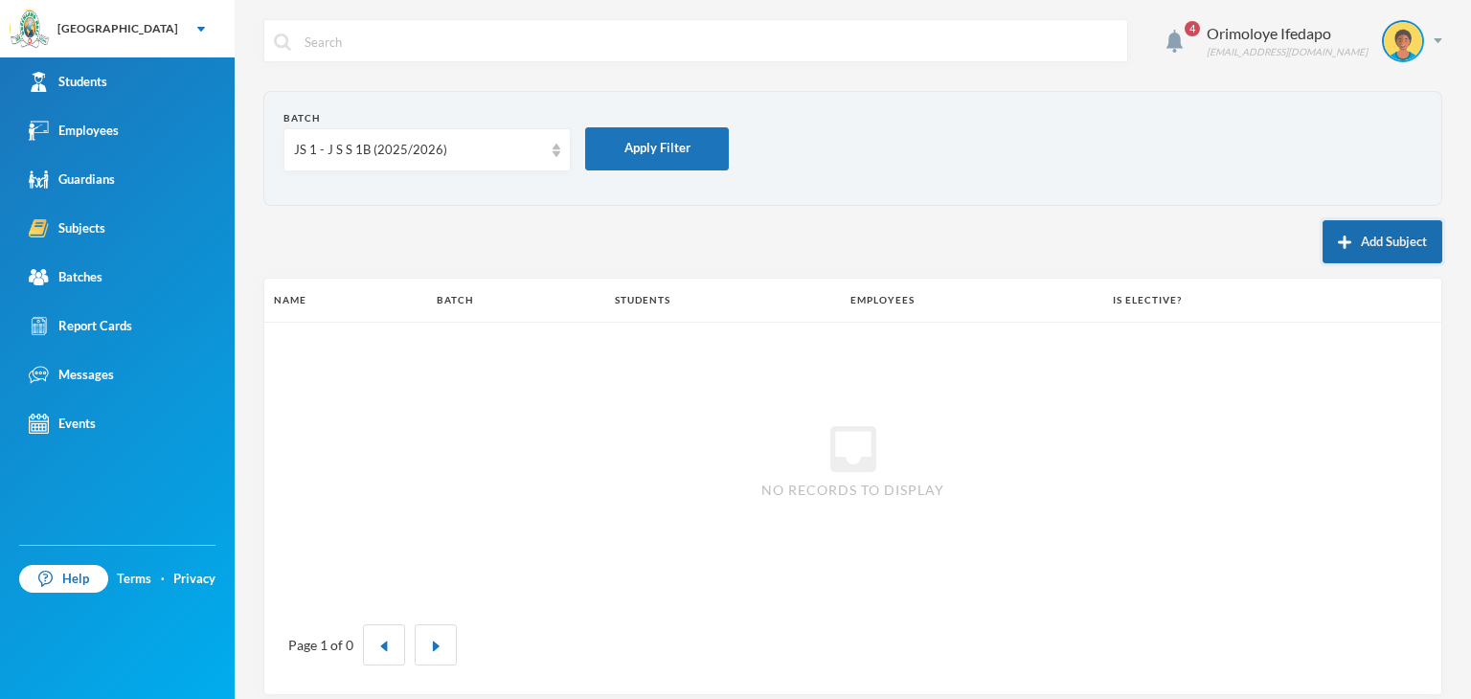
click at [1363, 226] on button "Add Subject" at bounding box center [1383, 241] width 120 height 43
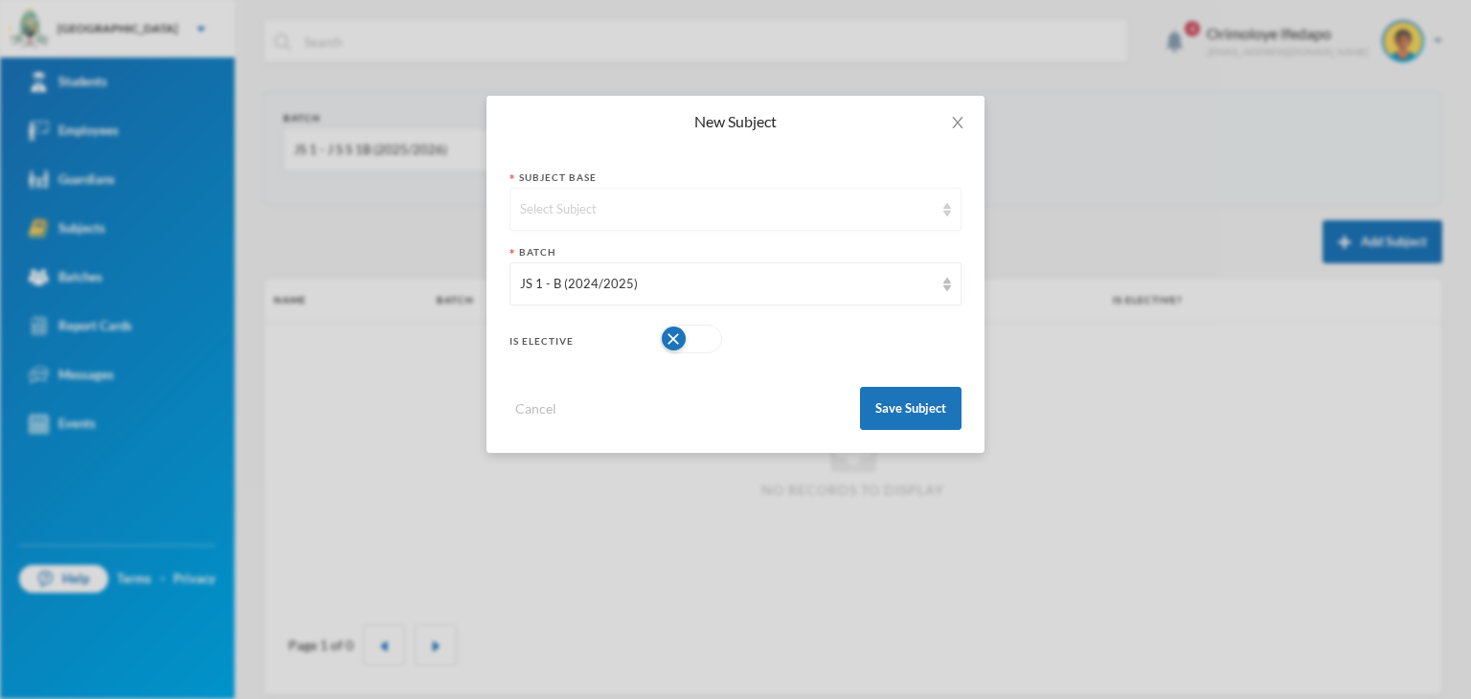
click at [621, 210] on div "Select Subject" at bounding box center [727, 209] width 414 height 19
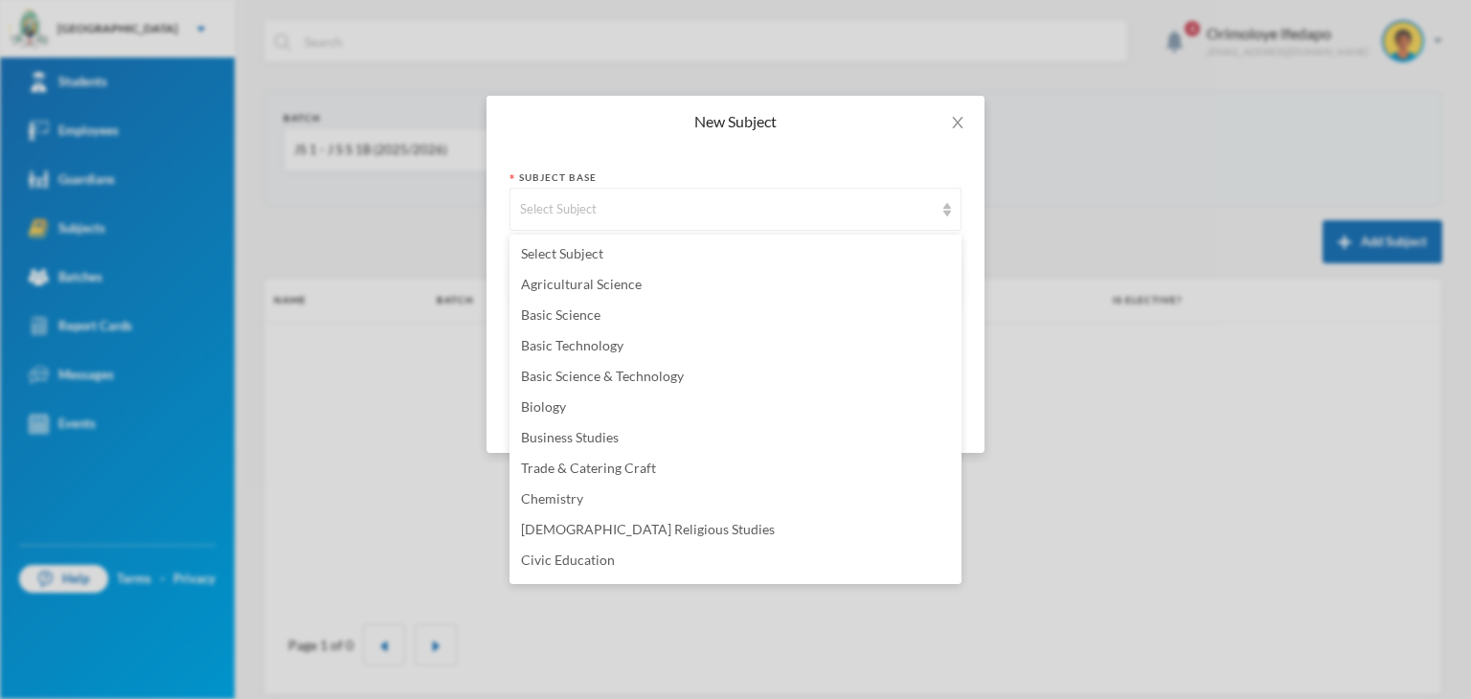
click at [1080, 155] on div "New Subject Subject Base Select Subject Batch JS 1 - B (2024/2025) Is Elective …" at bounding box center [735, 349] width 1471 height 699
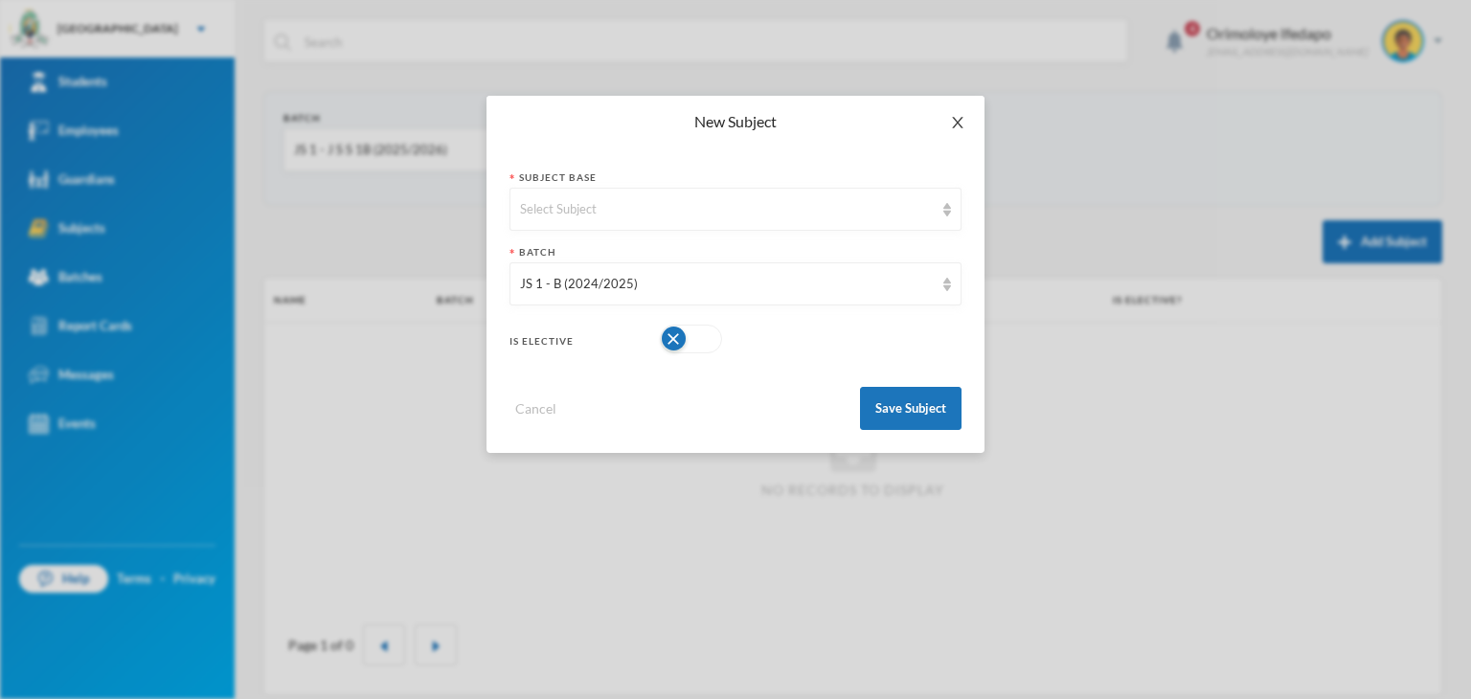
click at [963, 120] on icon "icon: close" at bounding box center [957, 122] width 15 height 15
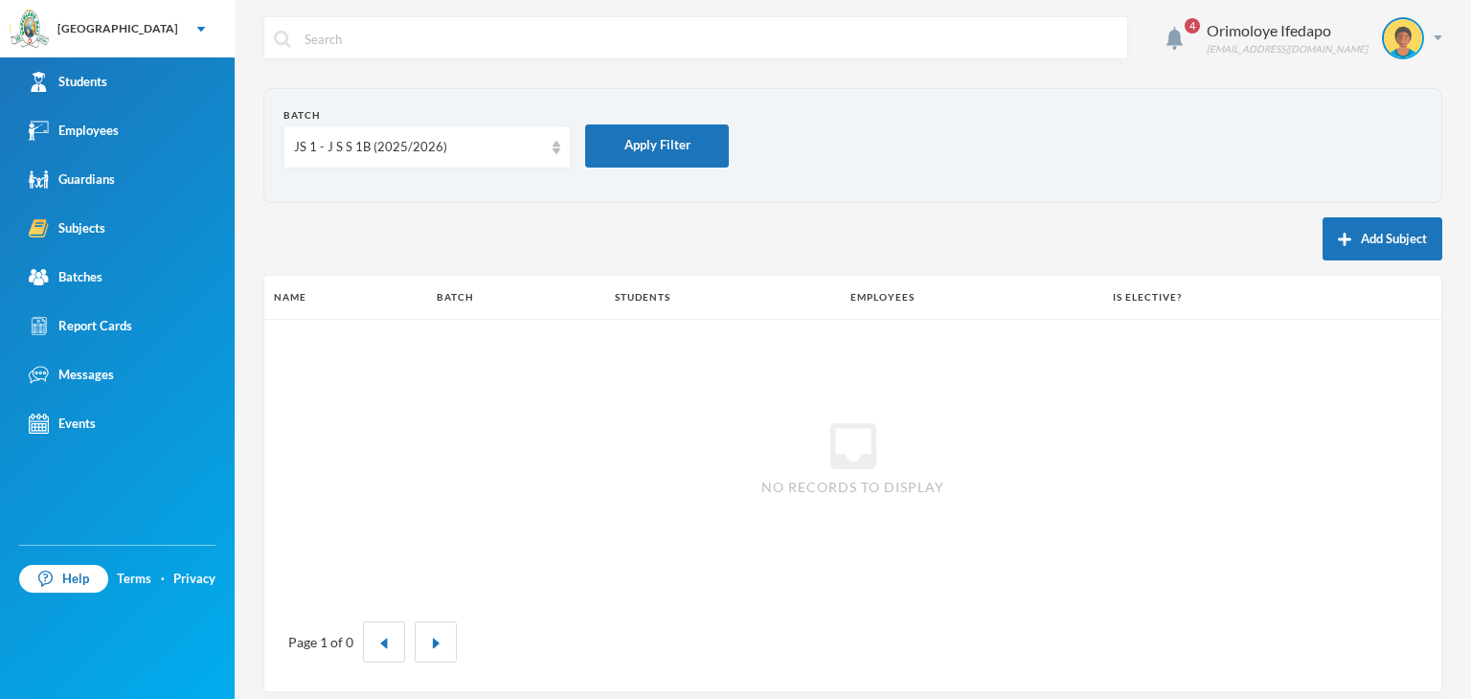
scroll to position [0, 0]
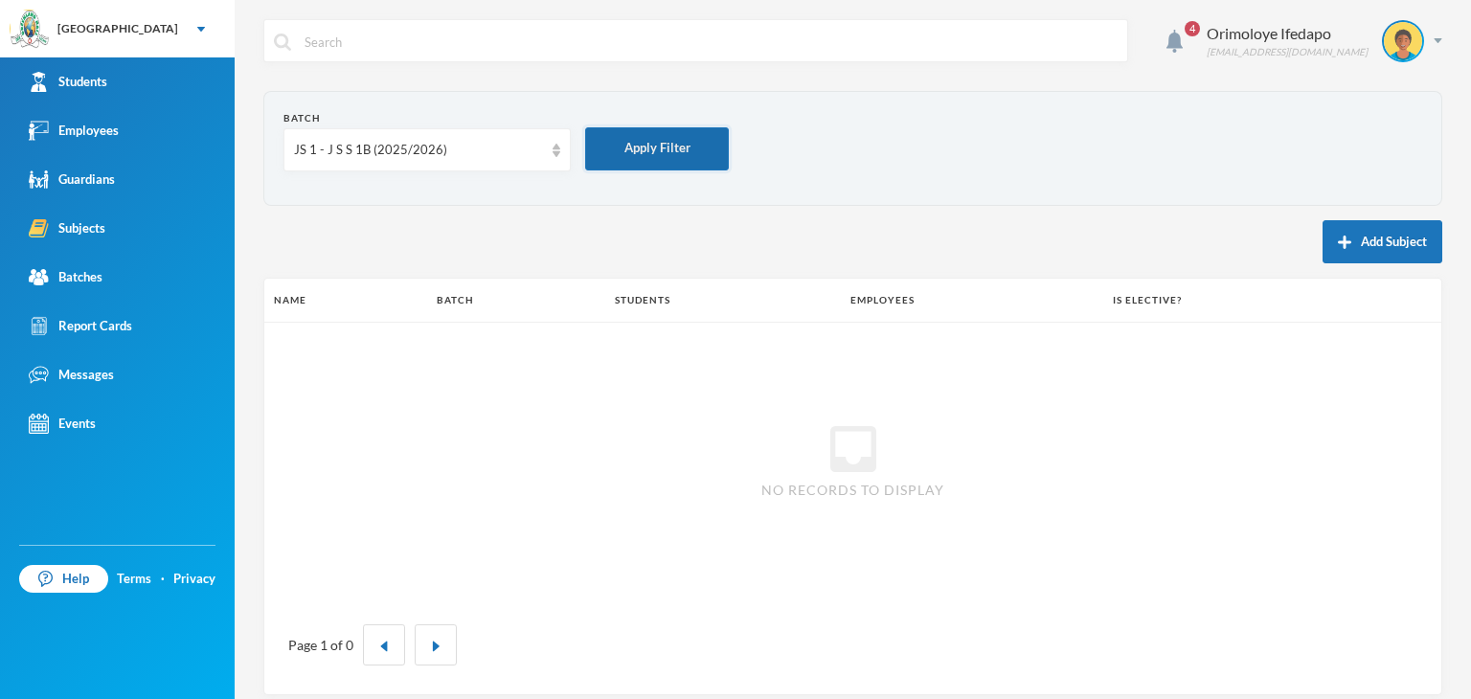
click at [621, 151] on button "Apply Filter" at bounding box center [657, 148] width 144 height 43
click at [638, 155] on button "Apply Filter" at bounding box center [657, 148] width 144 height 43
click at [1414, 45] on div "Orimoloye Ifedapo [EMAIL_ADDRESS][DOMAIN_NAME]" at bounding box center [1317, 41] width 250 height 42
click at [1069, 178] on form "Batch JS 1 - J S S 1B (2025/2026) Apply Filter" at bounding box center [852, 148] width 1139 height 75
click at [114, 71] on link "Students" at bounding box center [117, 81] width 235 height 49
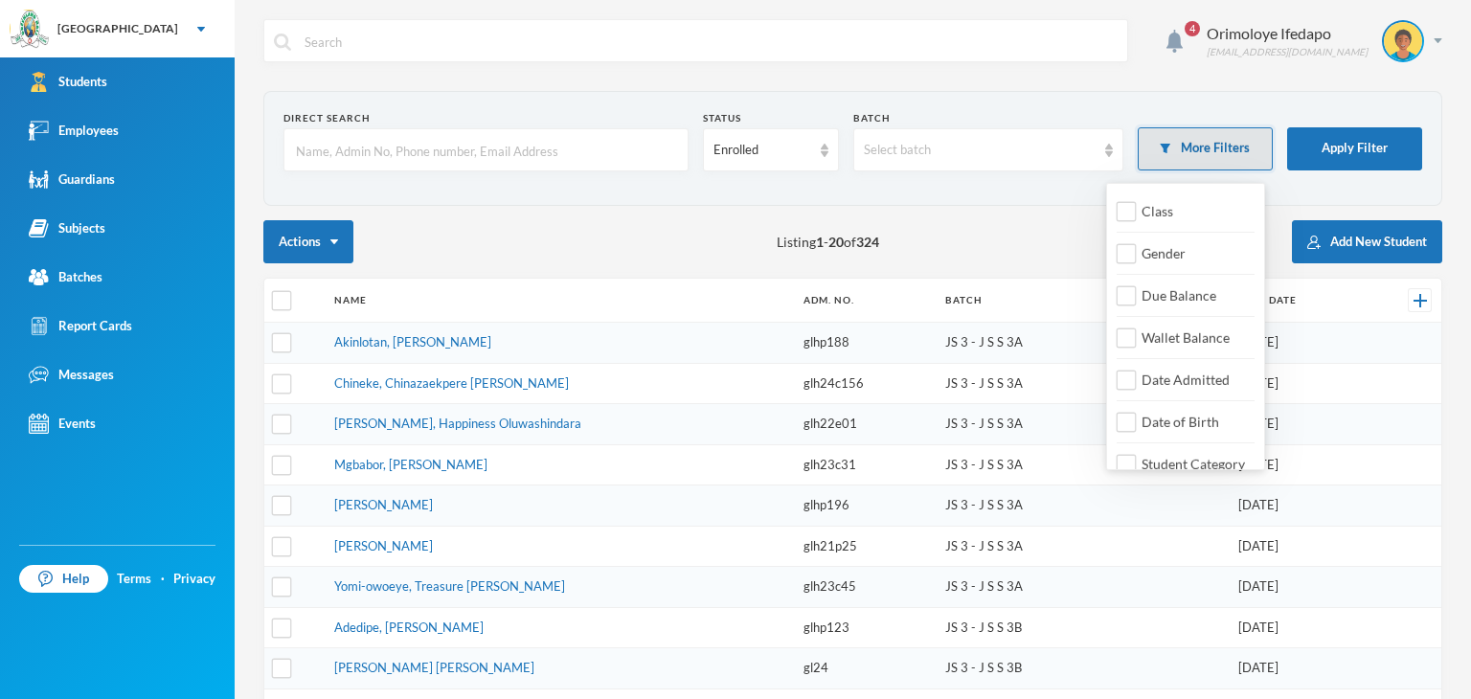
click at [1168, 144] on button "More Filters" at bounding box center [1205, 148] width 135 height 43
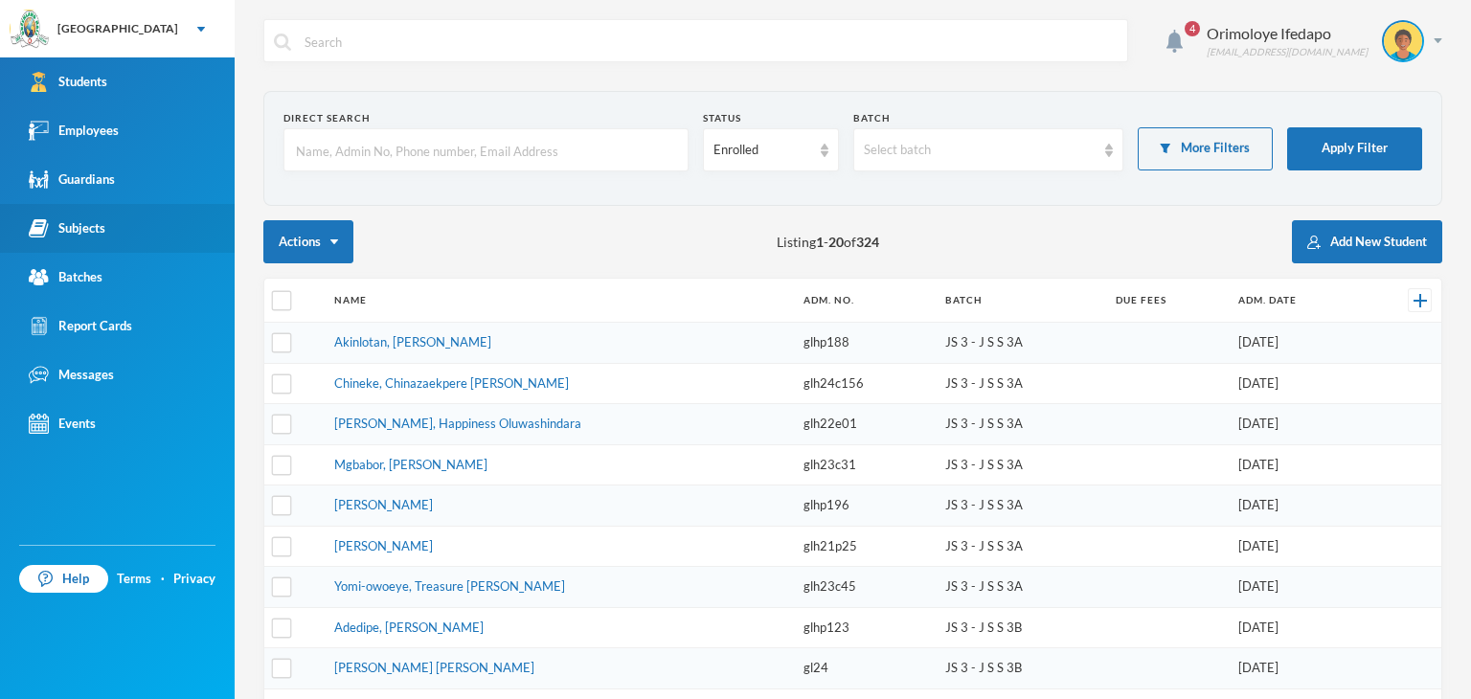
click at [88, 232] on div "Subjects" at bounding box center [67, 228] width 77 height 20
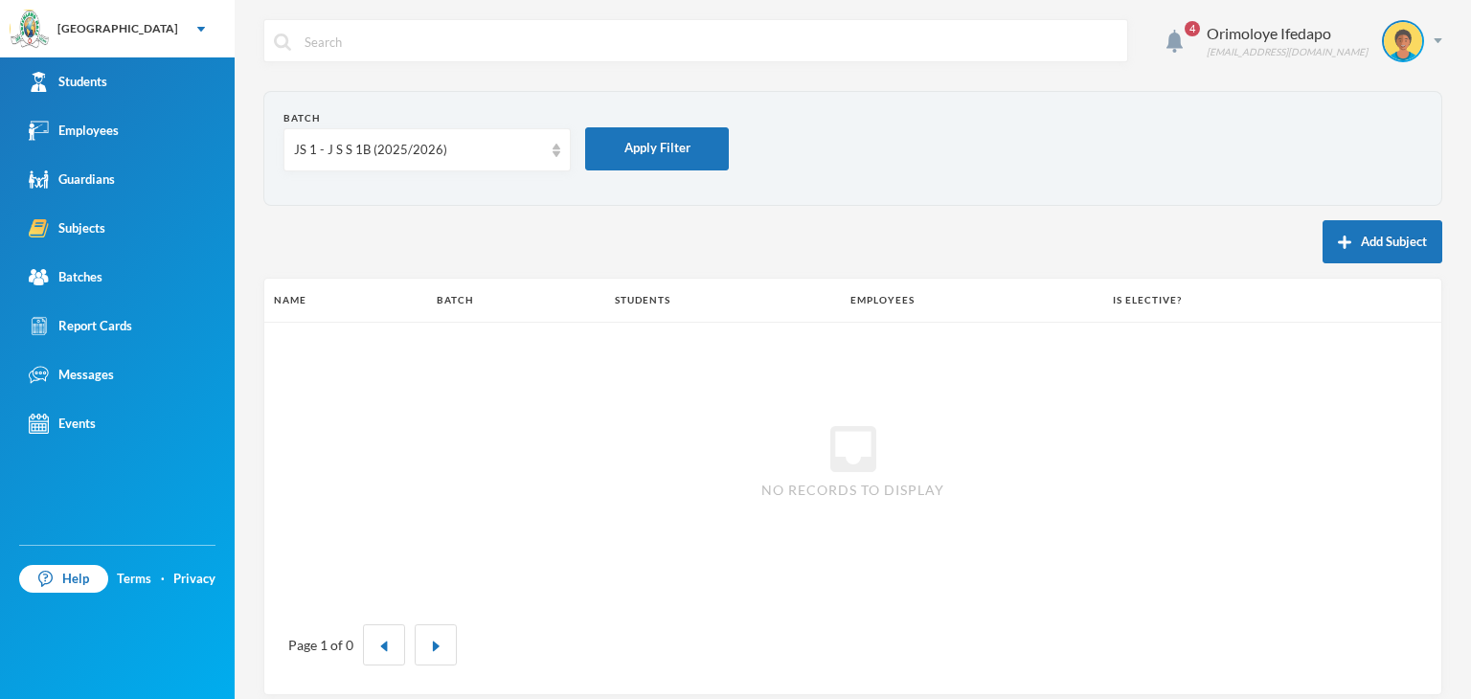
click at [1135, 308] on th "Is Elective?" at bounding box center [1242, 300] width 278 height 43
click at [860, 311] on th "Employees" at bounding box center [972, 300] width 262 height 43
click at [622, 315] on th "Students" at bounding box center [723, 300] width 236 height 43
click at [82, 325] on div "Report Cards" at bounding box center [80, 326] width 103 height 20
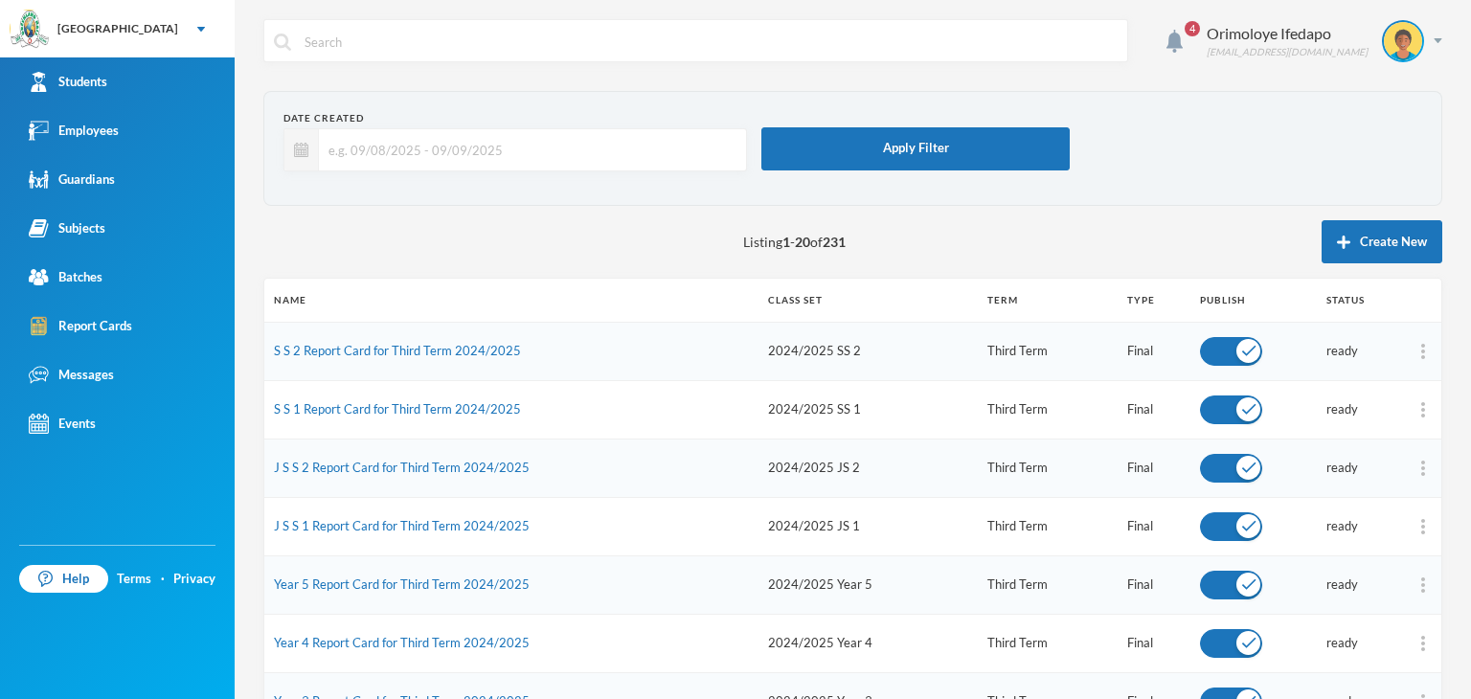
click at [84, 72] on div "Students" at bounding box center [68, 82] width 79 height 20
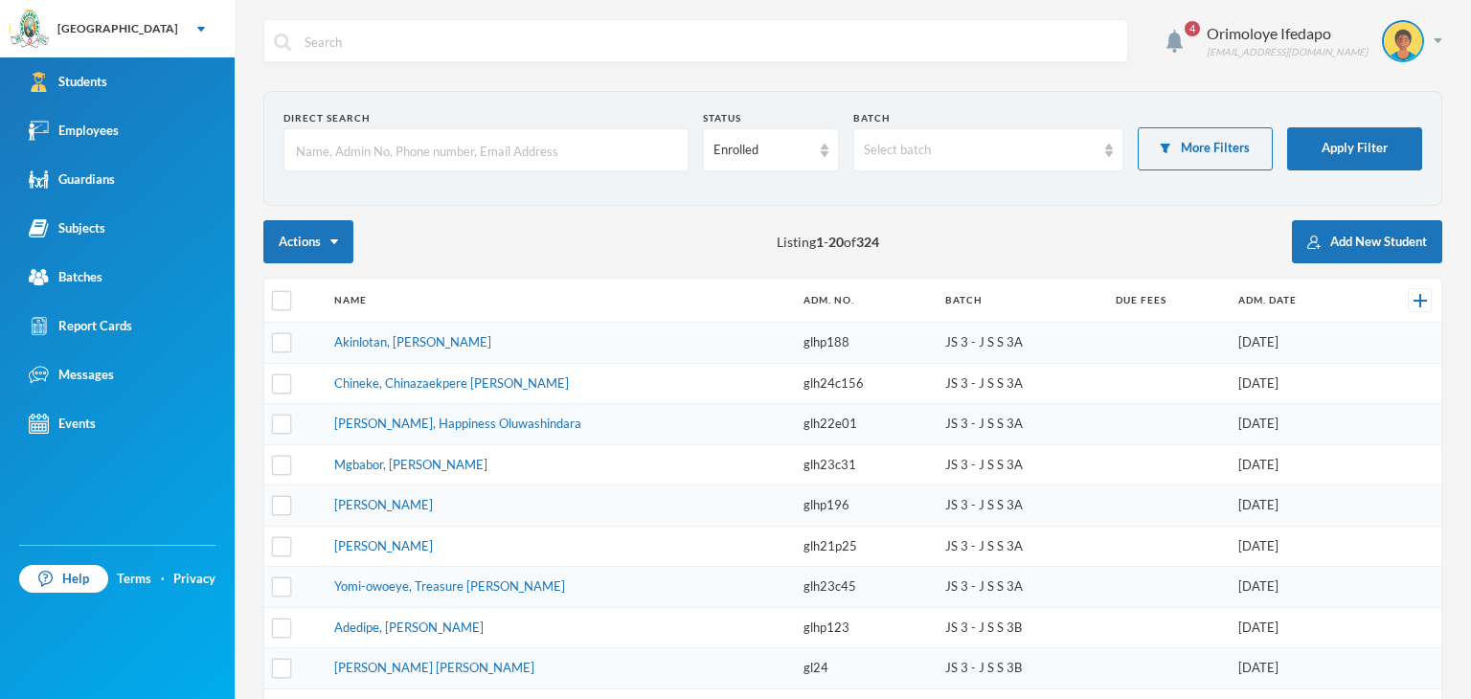
click at [419, 16] on div "4 Orimoloye Ifedapo [EMAIL_ADDRESS][DOMAIN_NAME] Direct Search Status Enrolled …" at bounding box center [853, 349] width 1236 height 699
click at [404, 34] on input "text" at bounding box center [710, 41] width 815 height 43
type input "how to import subject setting"
click at [278, 39] on img at bounding box center [282, 42] width 17 height 17
click at [84, 373] on div "Messages" at bounding box center [71, 375] width 85 height 20
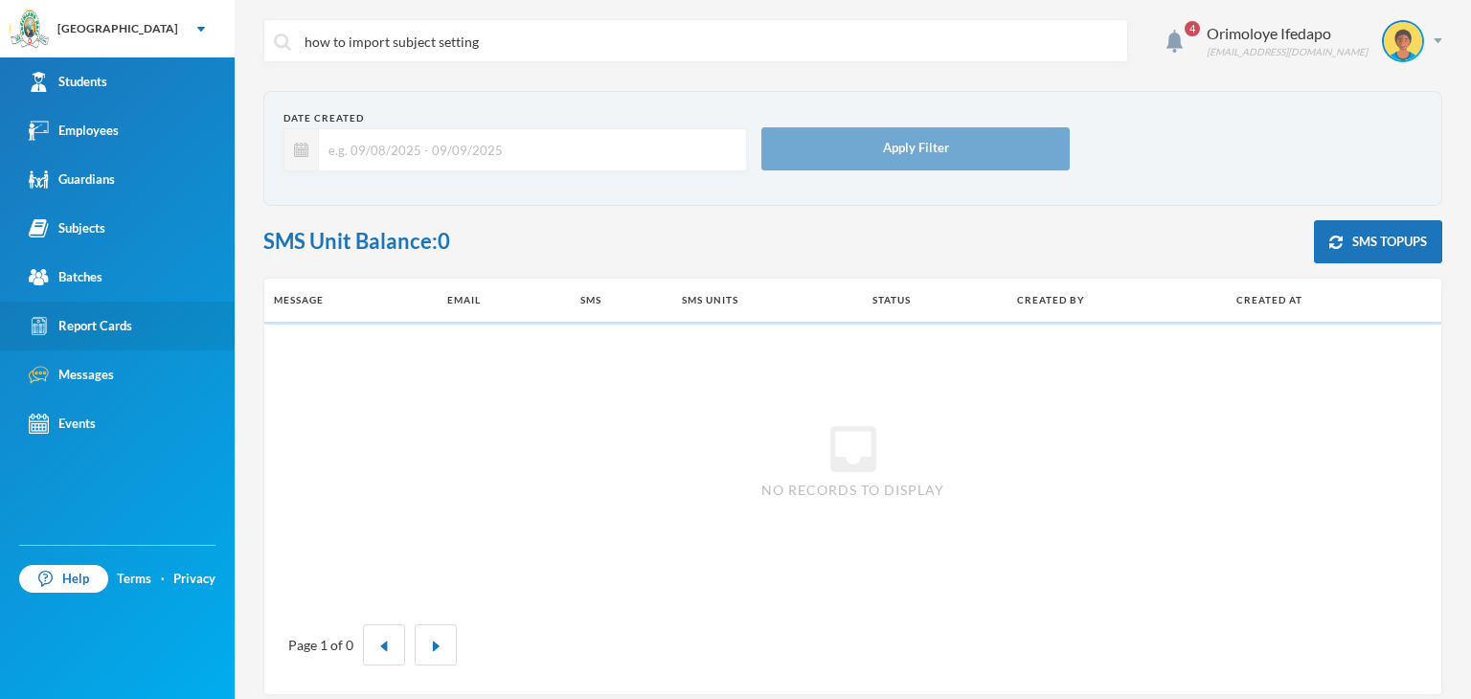
click at [105, 330] on div "Report Cards" at bounding box center [80, 326] width 103 height 20
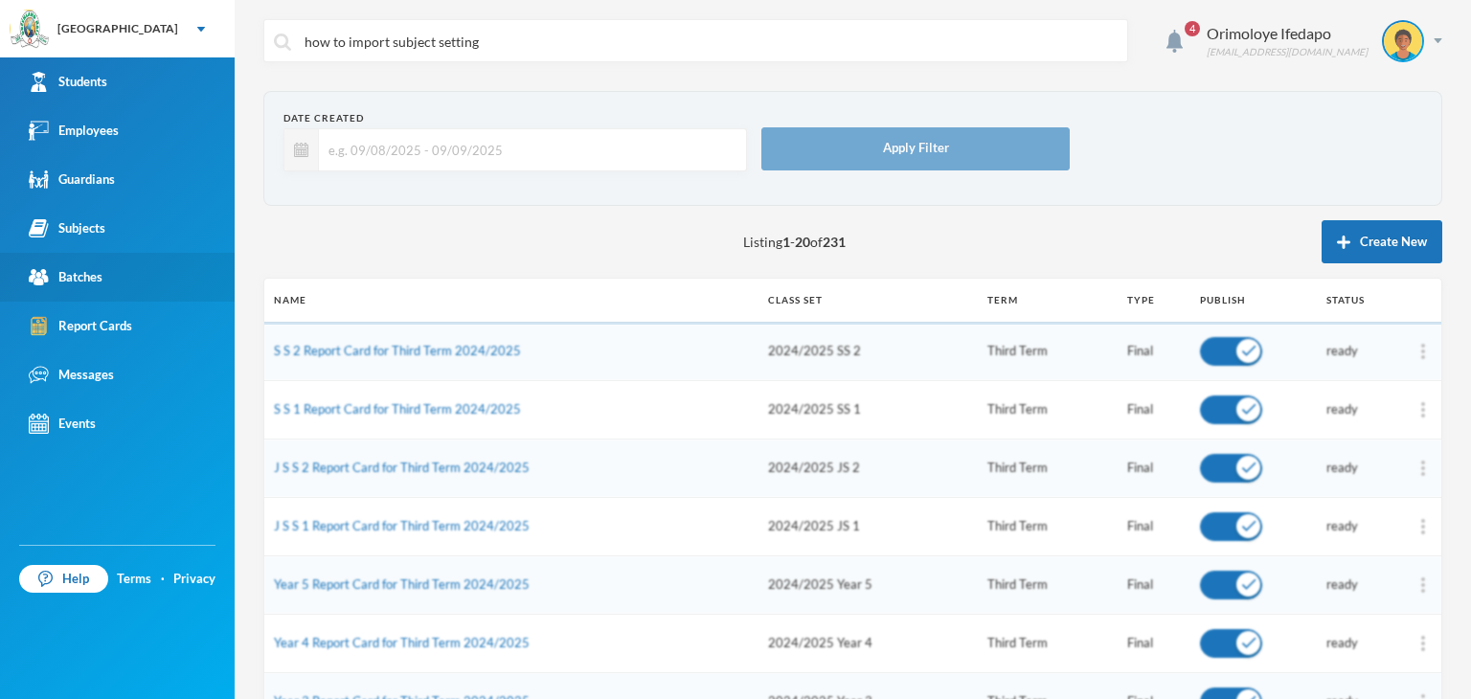
click at [90, 285] on div "Batches" at bounding box center [66, 277] width 74 height 20
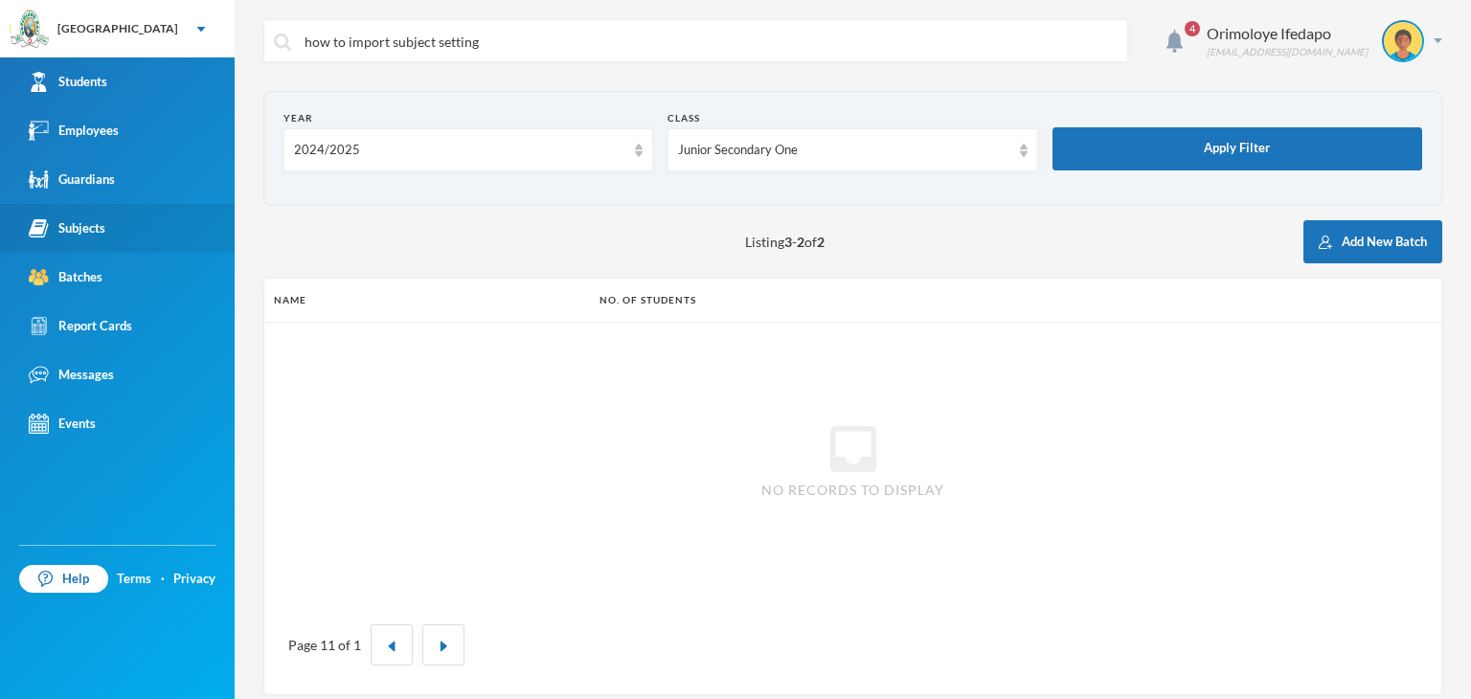
click at [94, 232] on div "Subjects" at bounding box center [67, 228] width 77 height 20
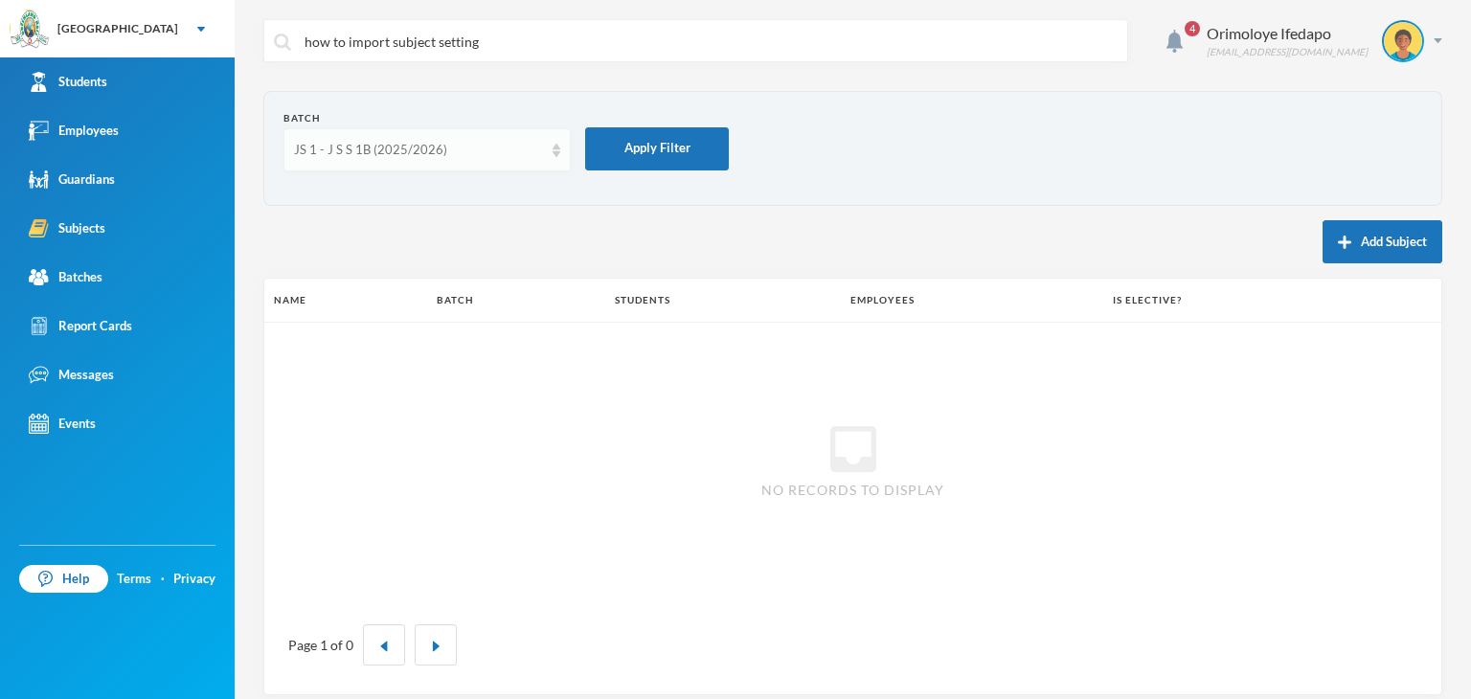
click at [437, 154] on div "JS 1 - J S S 1B (2025/2026)" at bounding box center [418, 150] width 249 height 19
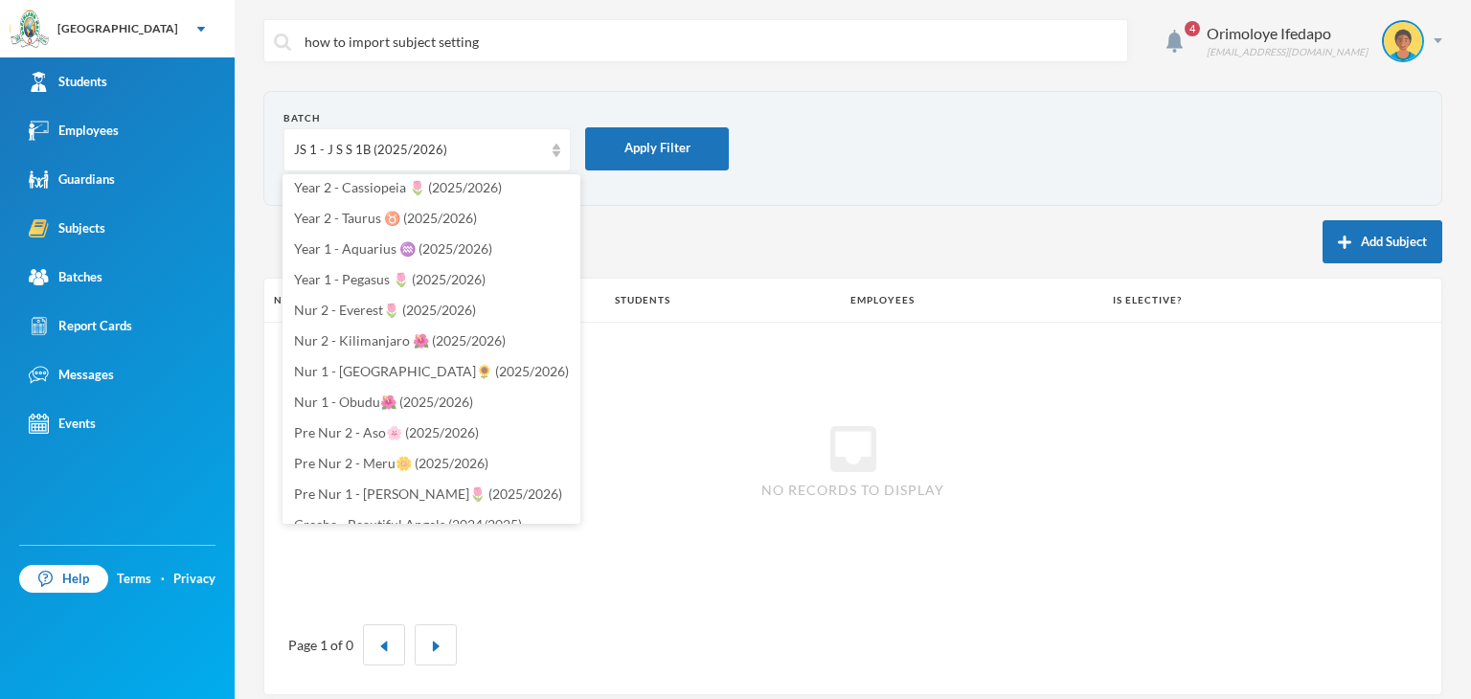
scroll to position [766, 0]
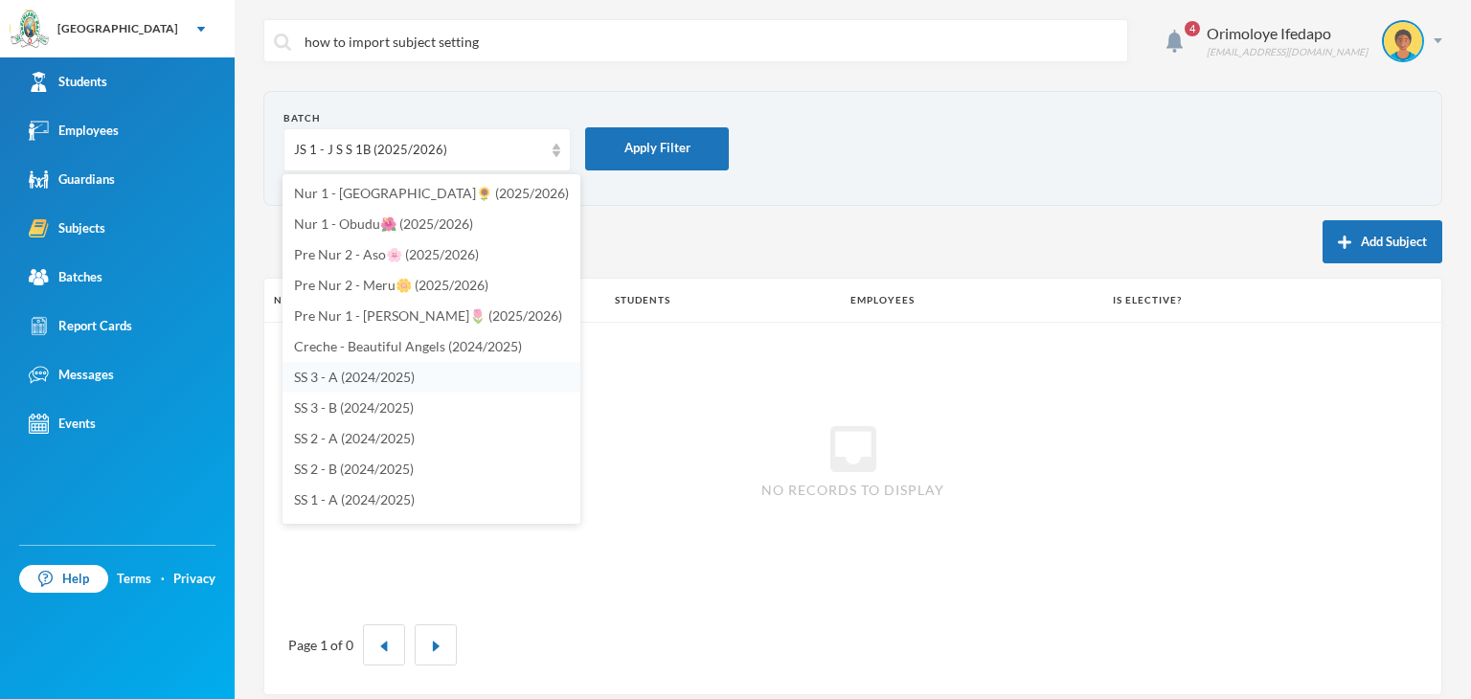
click at [456, 374] on li "SS 3 - A (2024/2025)" at bounding box center [432, 377] width 298 height 31
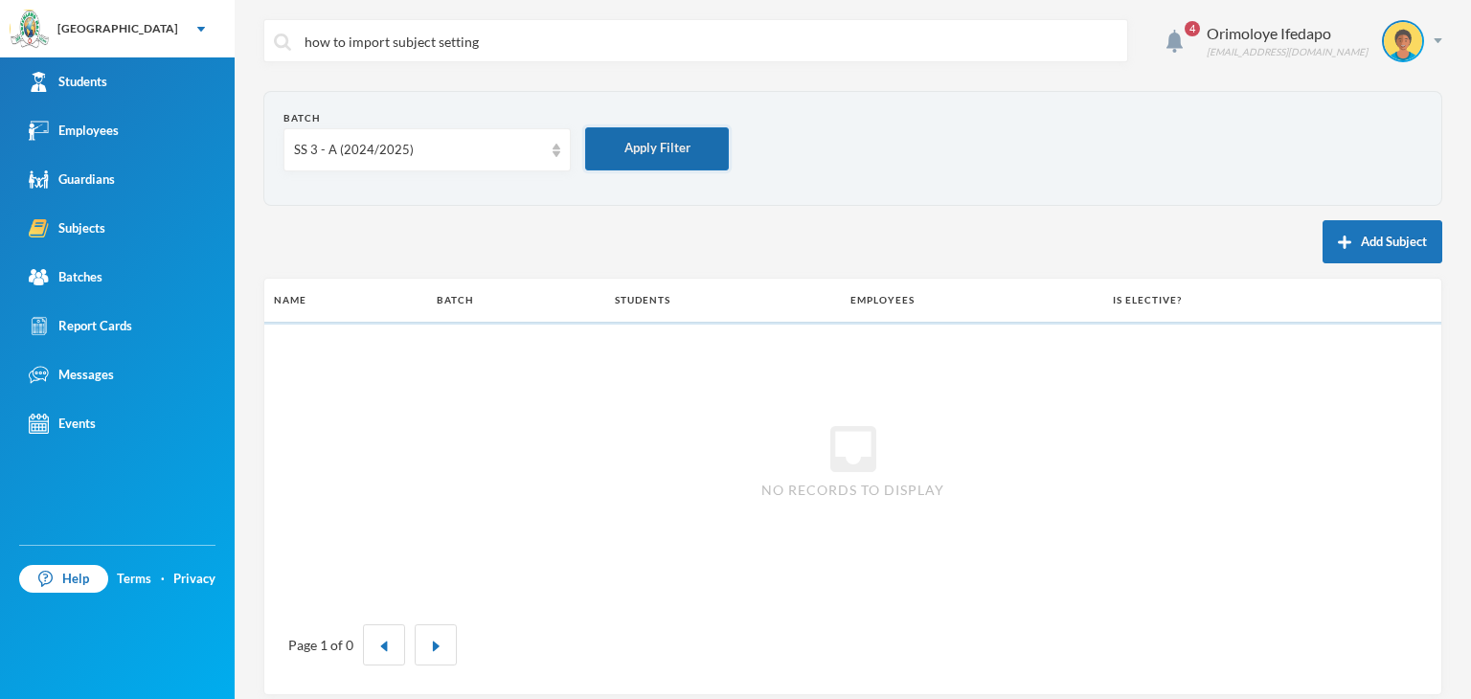
click at [624, 154] on button "Apply Filter" at bounding box center [657, 148] width 144 height 43
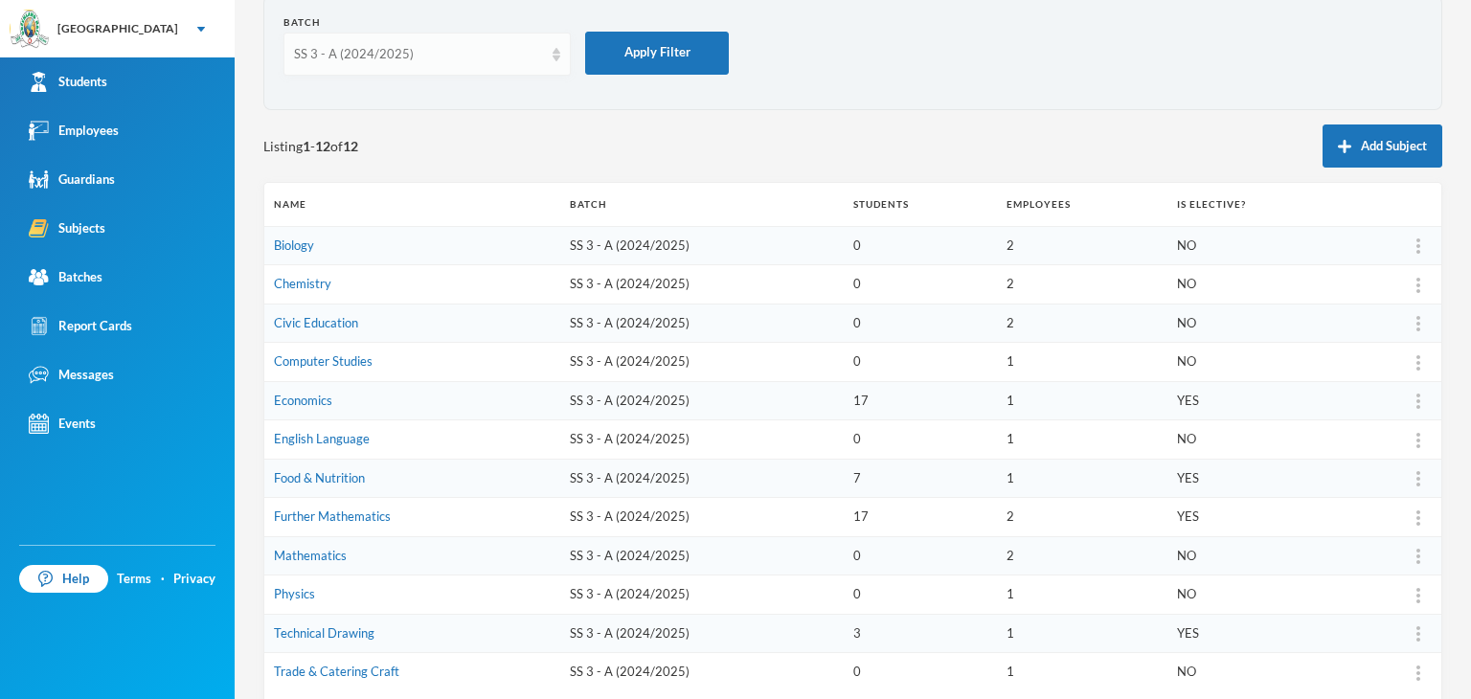
scroll to position [0, 0]
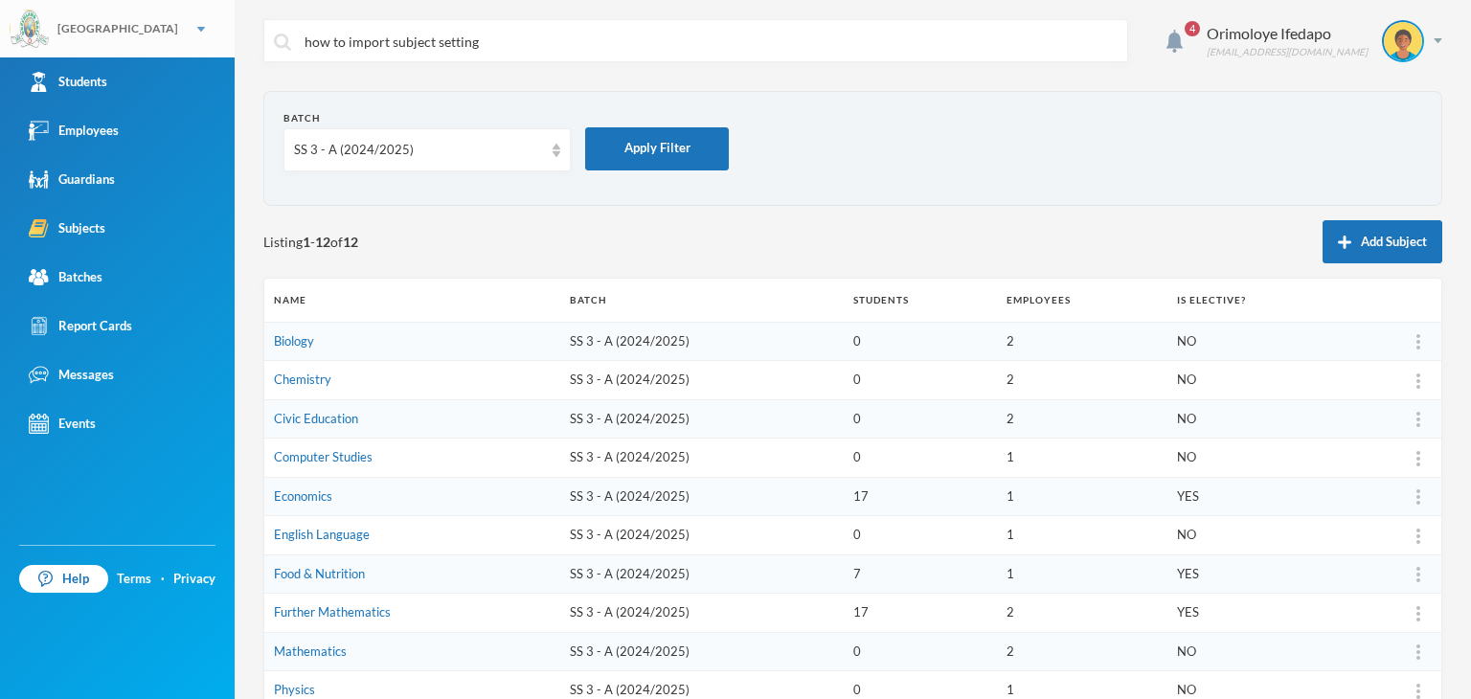
drag, startPoint x: 398, startPoint y: 40, endPoint x: 234, endPoint y: 28, distance: 165.2
click at [234, 28] on div "Greenland Hall Your Bluebic Account Greenland Hall Add a New School Students Em…" at bounding box center [735, 349] width 1471 height 699
click at [161, 29] on div "[GEOGRAPHIC_DATA]" at bounding box center [117, 28] width 235 height 57
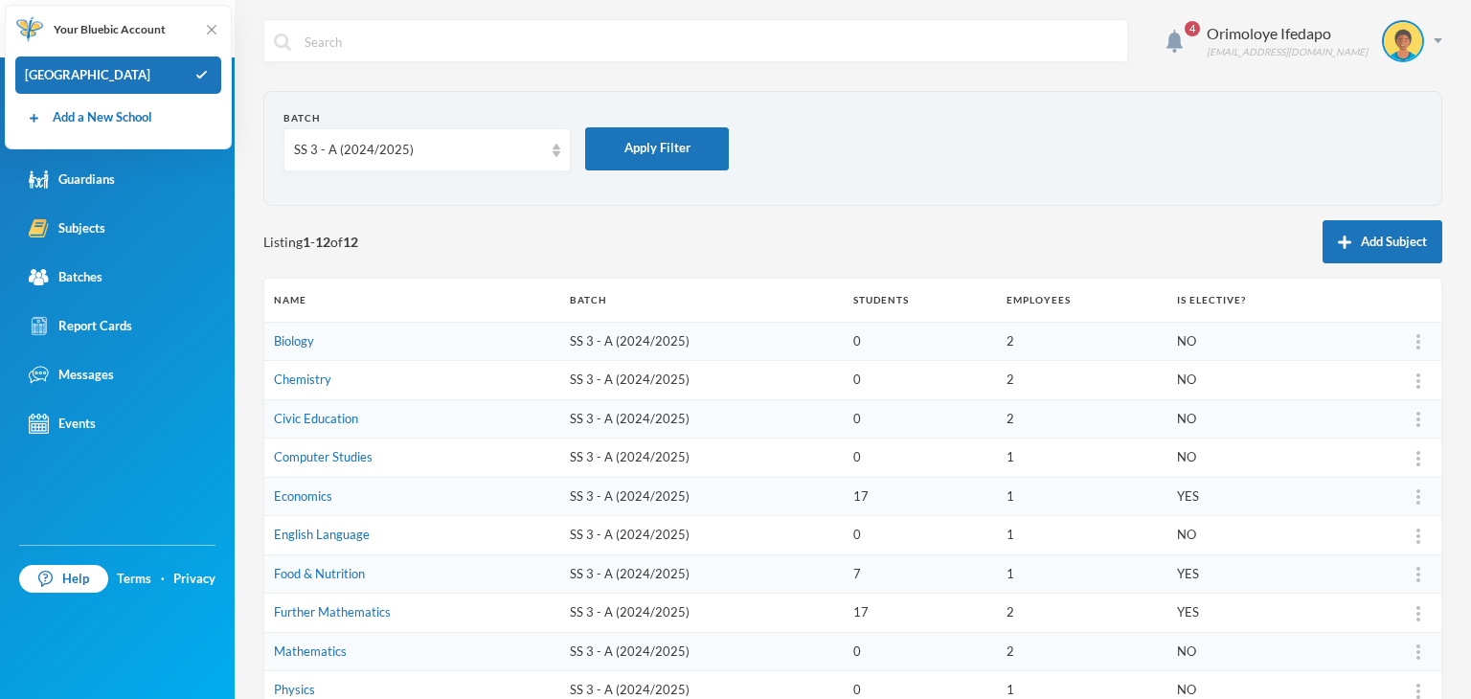
click at [211, 18] on div "Your Bluebic Account" at bounding box center [118, 34] width 206 height 38
click at [837, 213] on div "Batch SS 3 - A (2024/2025) Apply Filter Listing 1 - 12 of 12 Add Subject Name B…" at bounding box center [852, 489] width 1179 height 796
click at [216, 28] on img at bounding box center [211, 29] width 19 height 19
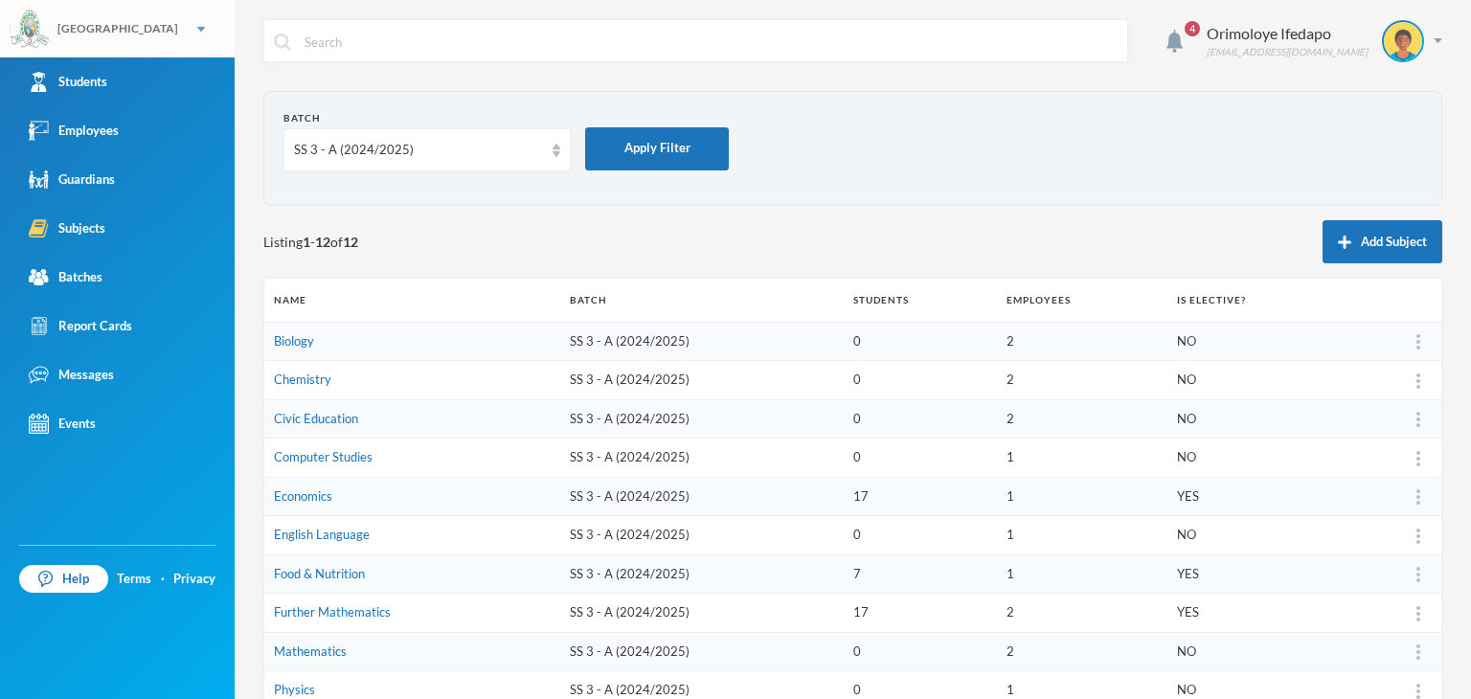
click at [211, 28] on div "[GEOGRAPHIC_DATA]" at bounding box center [117, 28] width 235 height 57
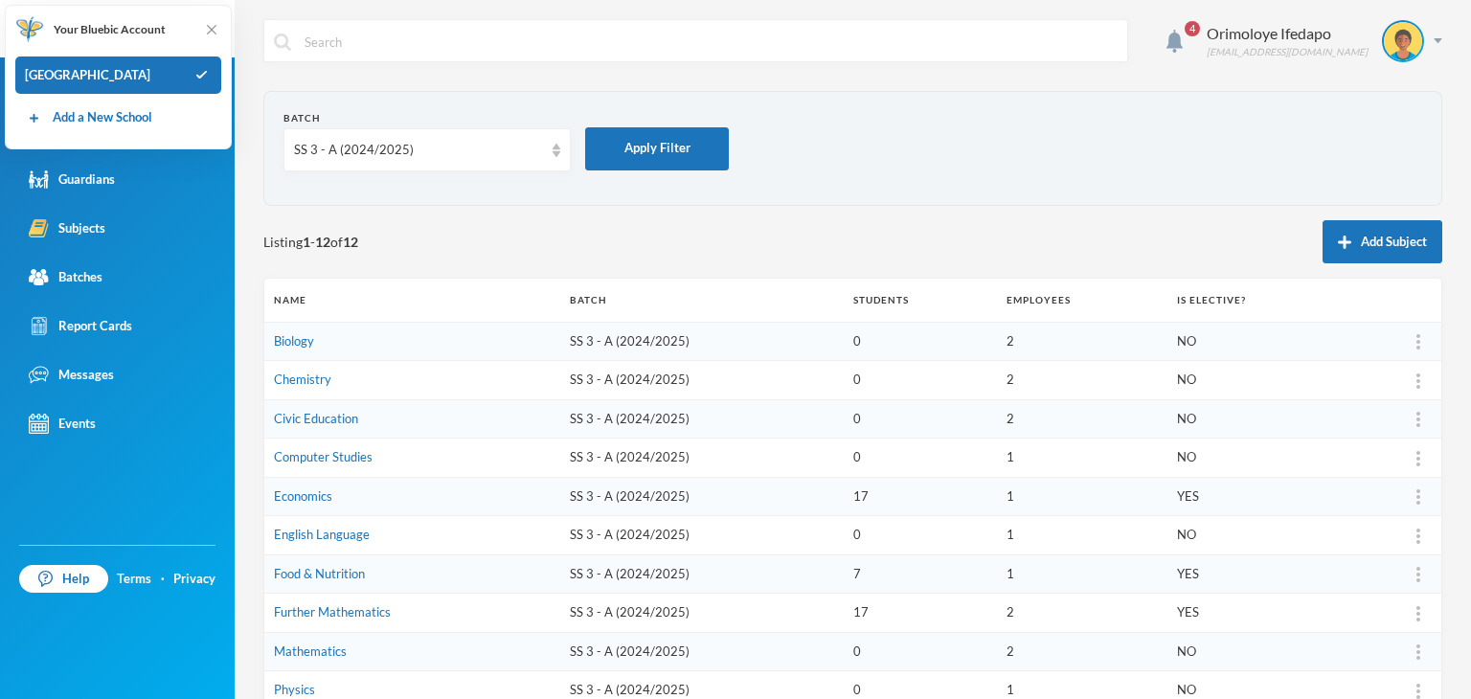
click at [1323, 228] on button "Add Subject" at bounding box center [1383, 241] width 120 height 43
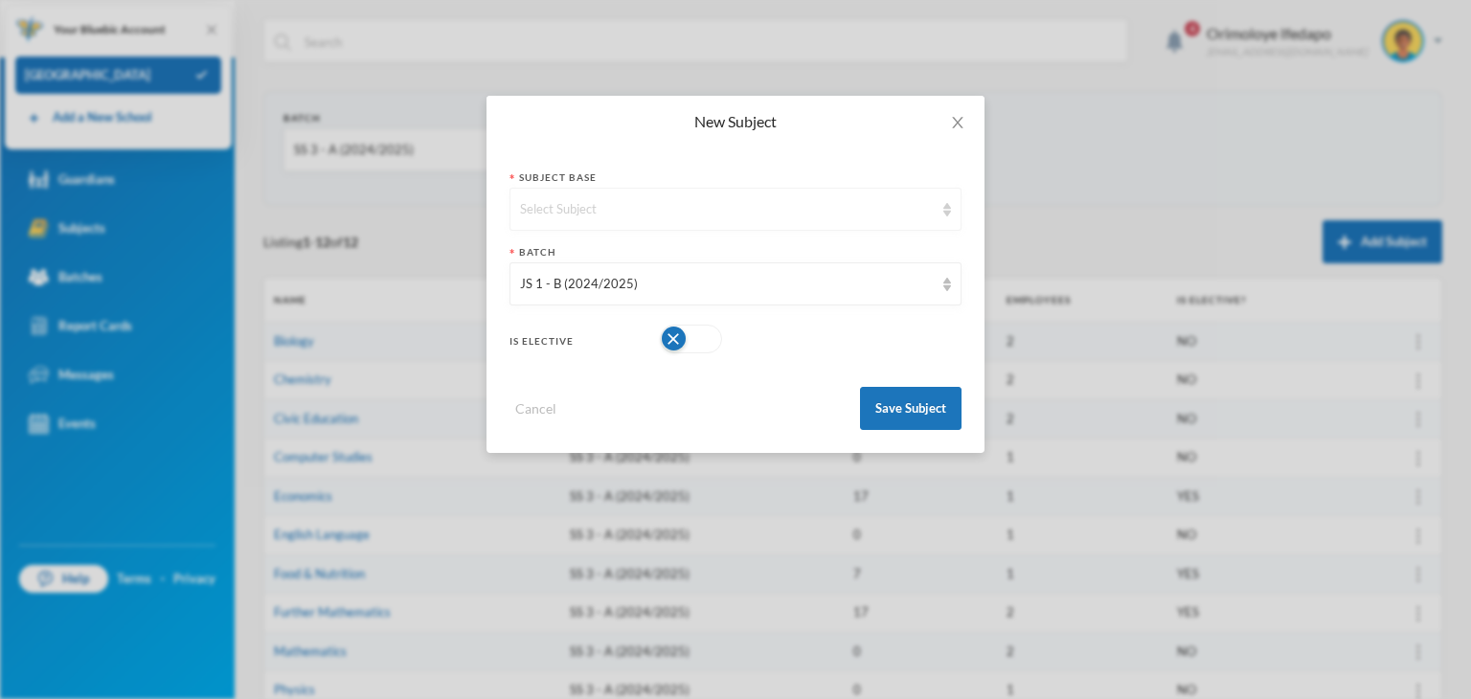
click at [614, 213] on div "Select Subject" at bounding box center [727, 209] width 414 height 19
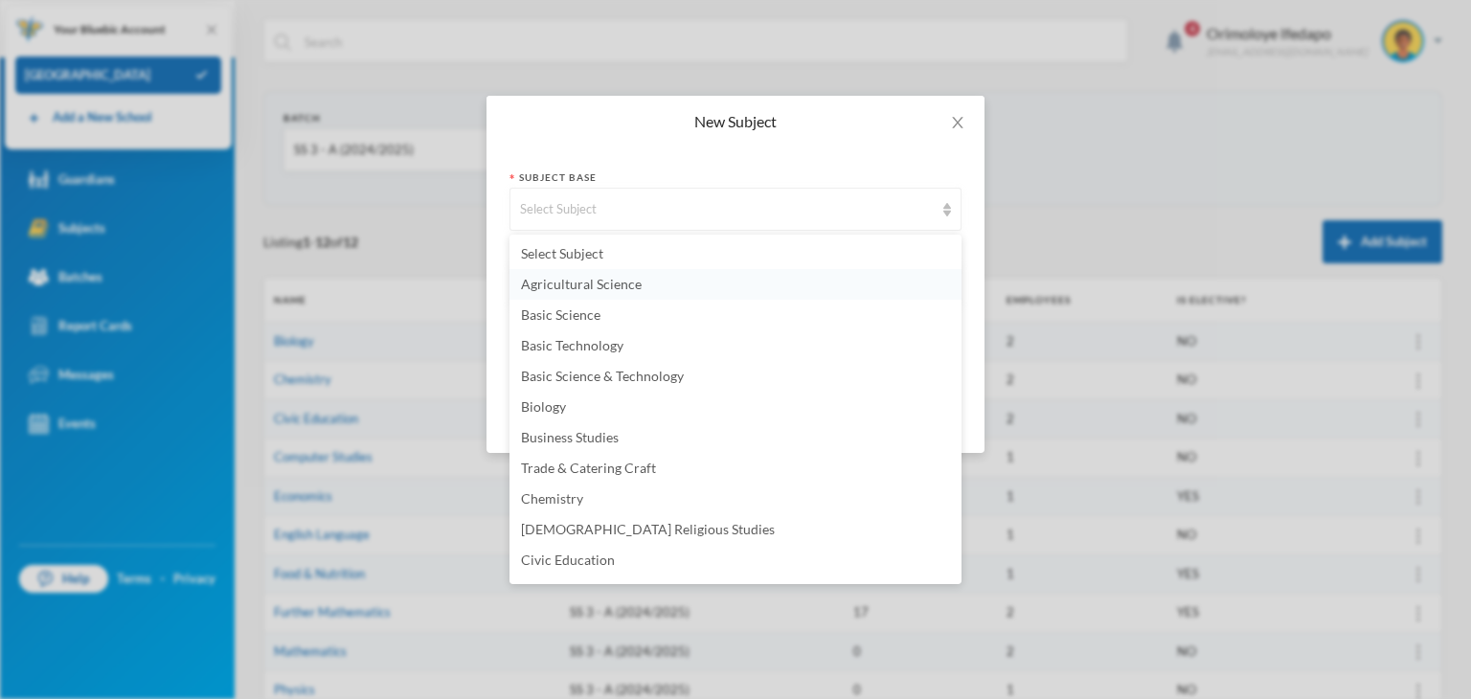
click at [647, 284] on li "Agricultural Science" at bounding box center [735, 284] width 452 height 31
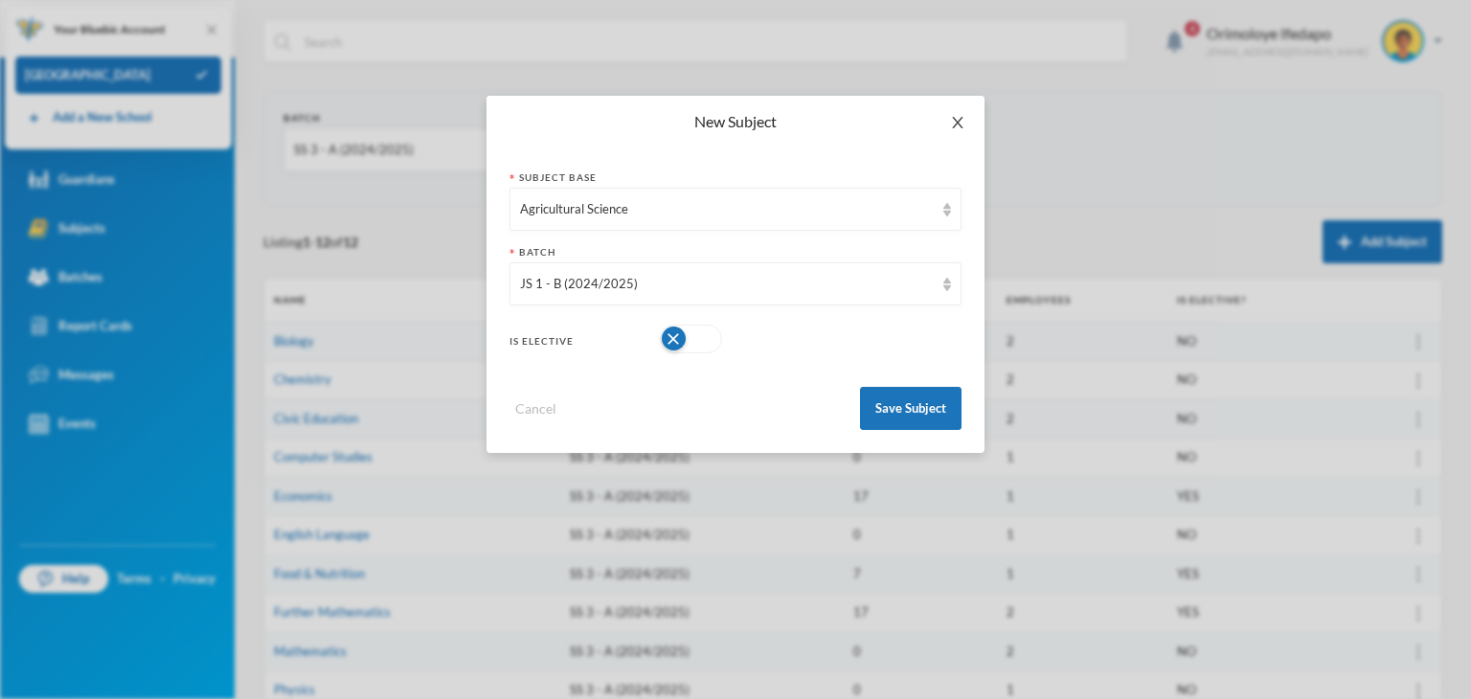
click at [974, 121] on span "Close" at bounding box center [958, 123] width 54 height 54
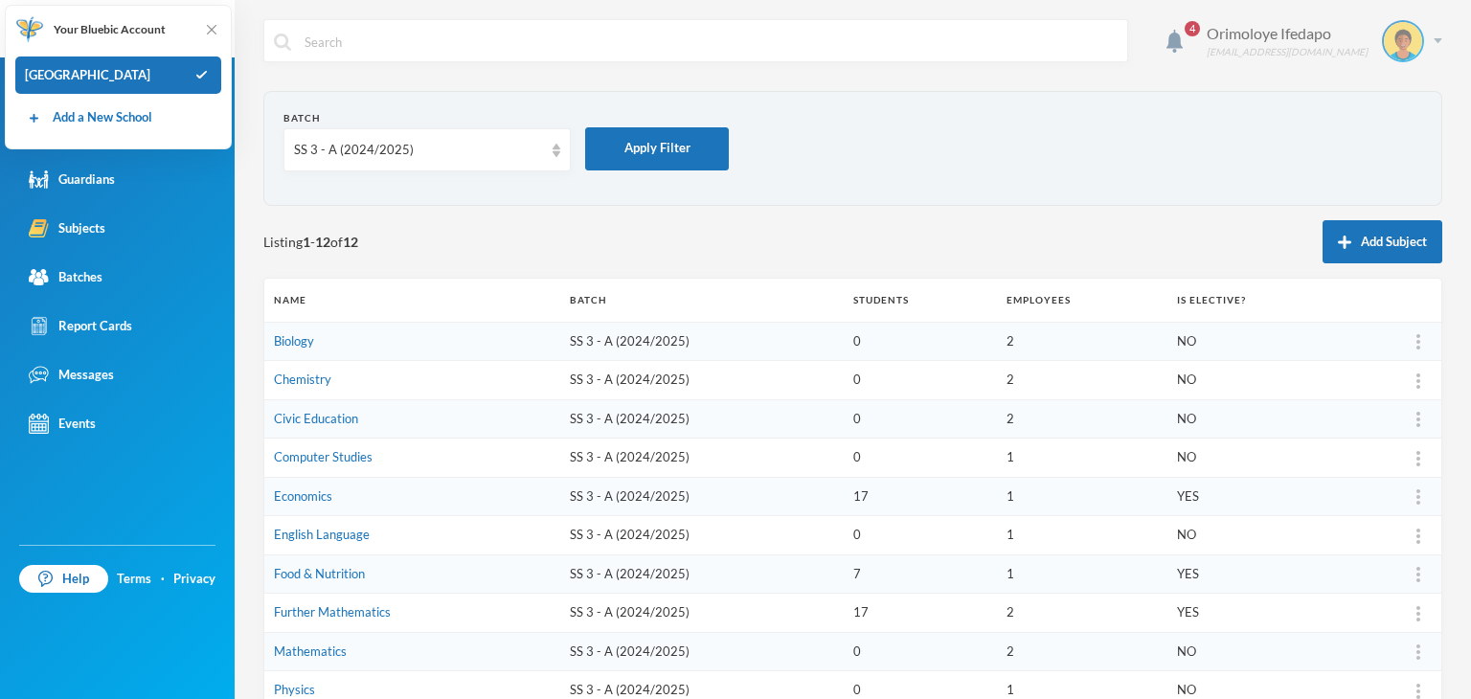
click at [1422, 47] on div "Orimoloye Ifedapo [EMAIL_ADDRESS][DOMAIN_NAME]" at bounding box center [1317, 41] width 250 height 42
click at [1031, 192] on section "Batch SS 3 - A (2024/2025) Apply Filter" at bounding box center [852, 148] width 1179 height 115
click at [102, 281] on div "Batches" at bounding box center [66, 277] width 74 height 20
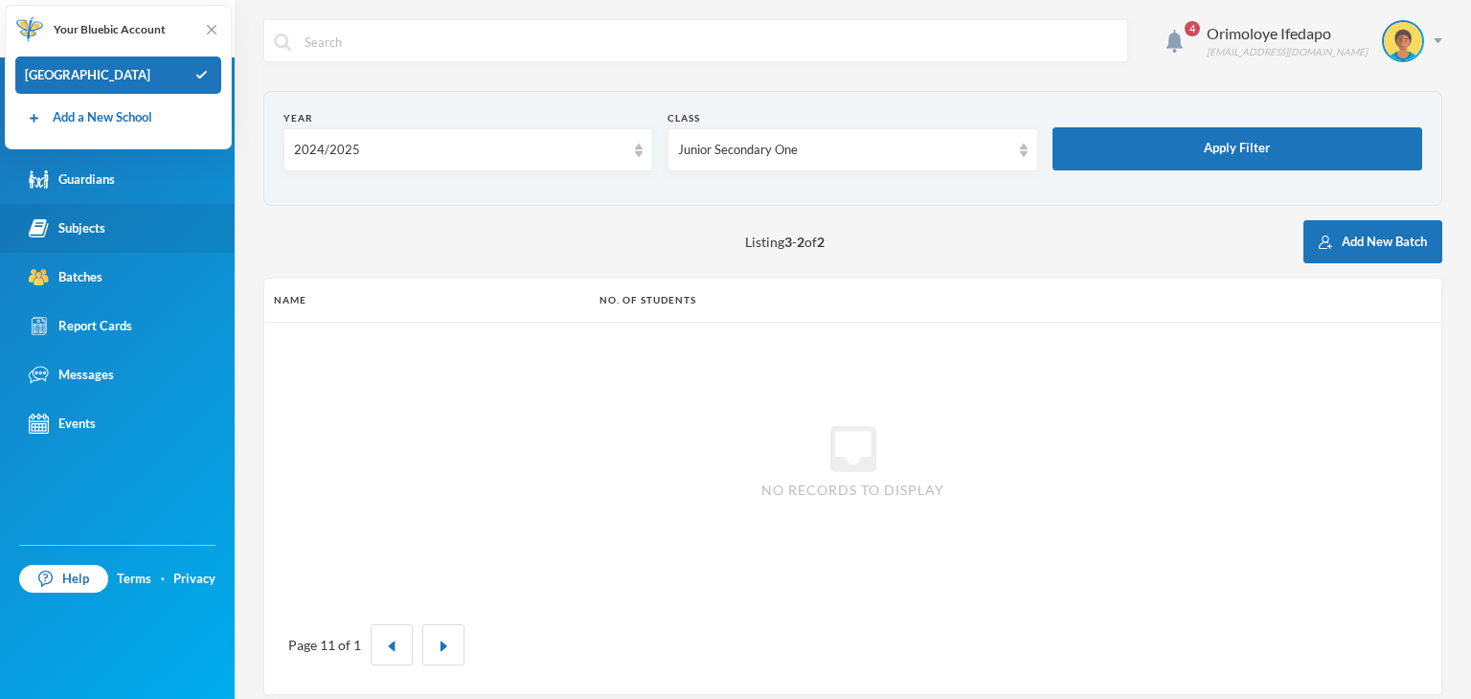
click at [94, 238] on link "Subjects" at bounding box center [117, 228] width 235 height 49
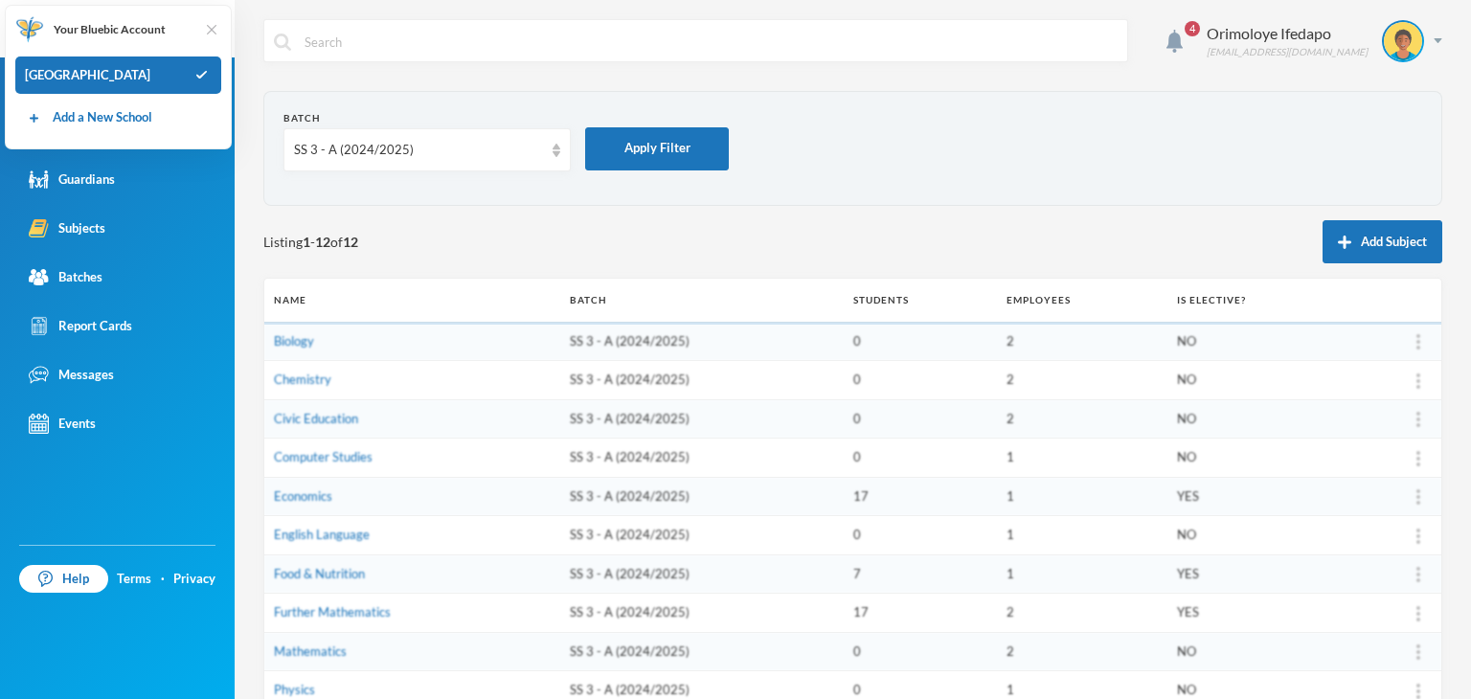
click at [216, 27] on img at bounding box center [211, 29] width 19 height 19
